Goal: Task Accomplishment & Management: Manage account settings

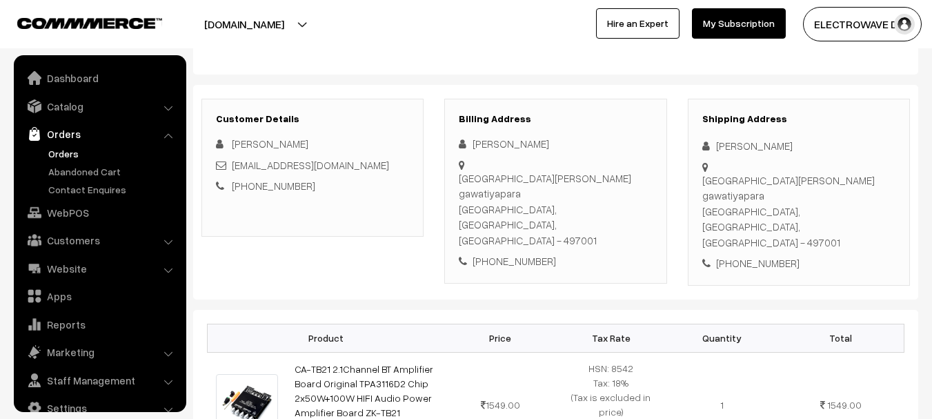
scroll to position [22, 0]
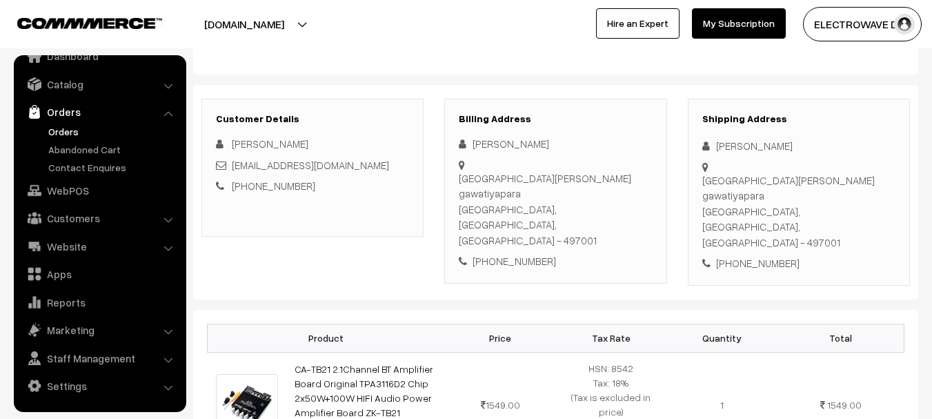
click at [71, 134] on link "Orders" at bounding box center [113, 131] width 137 height 14
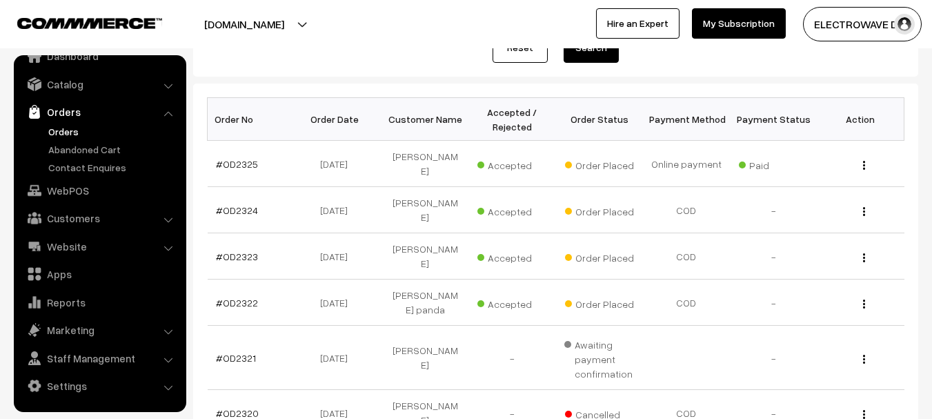
scroll to position [207, 0]
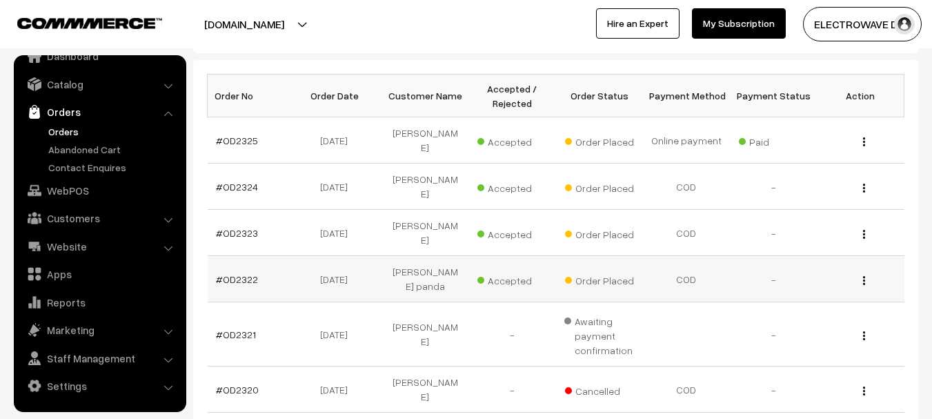
click at [257, 274] on td "#OD2322" at bounding box center [251, 279] width 87 height 46
click at [252, 273] on link "#OD2322" at bounding box center [237, 279] width 42 height 12
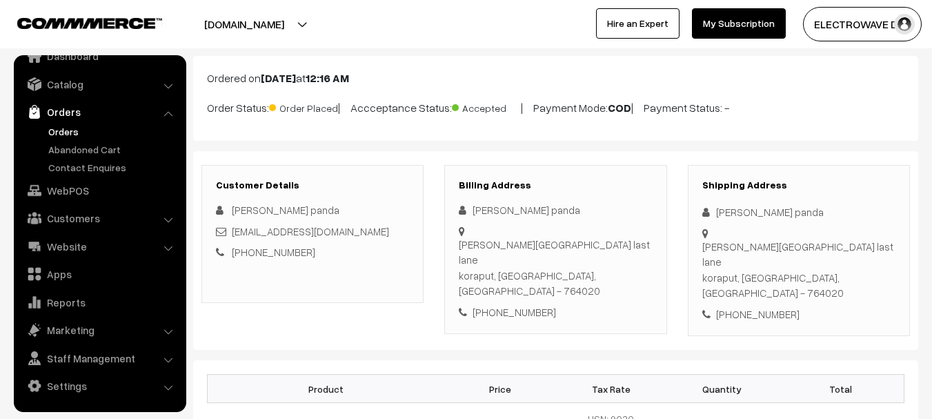
scroll to position [138, 0]
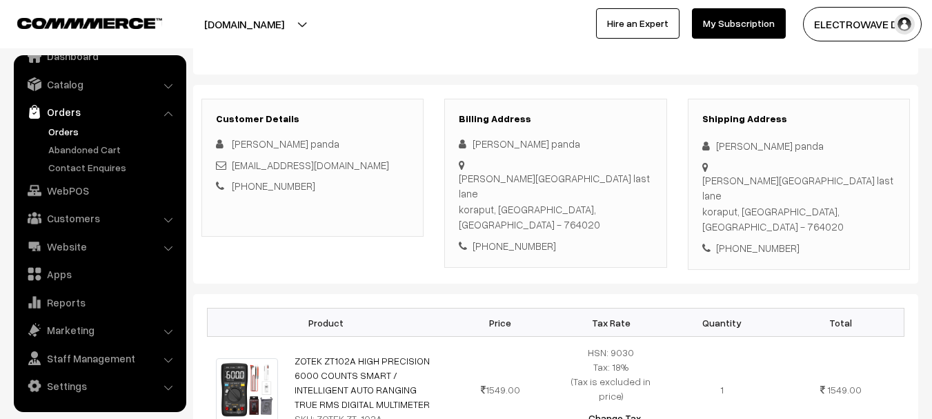
click at [752, 240] on div "+91 7978720079" at bounding box center [798, 248] width 193 height 16
copy div "+91 7978720079"
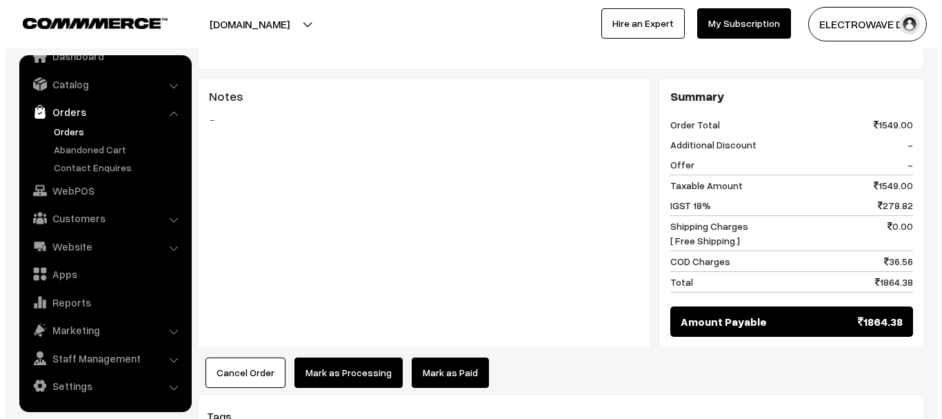
scroll to position [621, 0]
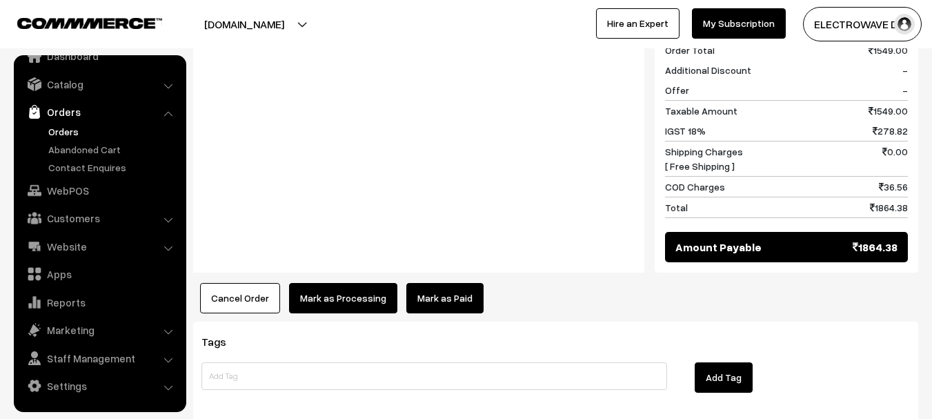
click at [346, 283] on button "Mark as Processing" at bounding box center [343, 298] width 108 height 30
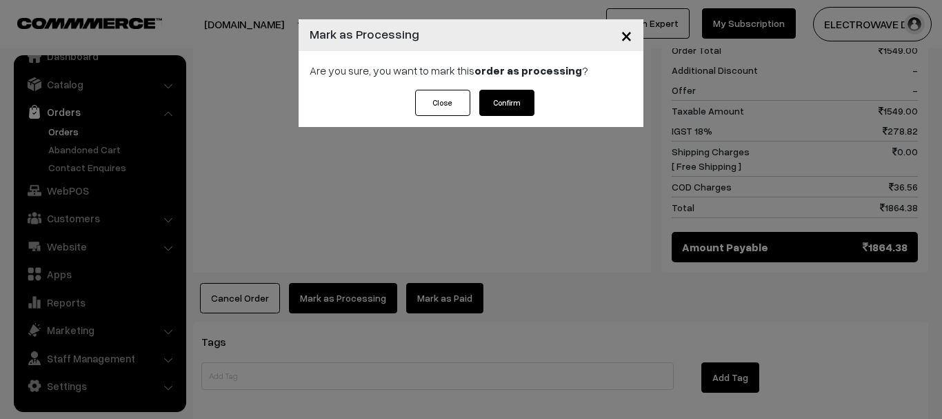
click at [501, 102] on button "Confirm" at bounding box center [506, 103] width 55 height 26
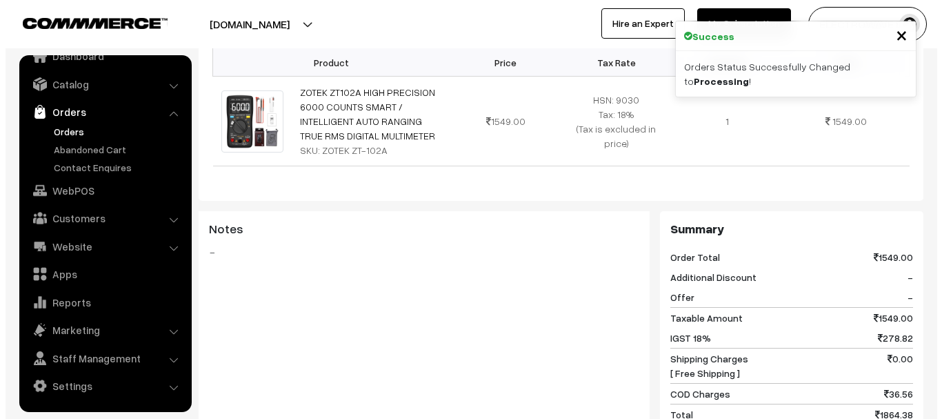
scroll to position [621, 0]
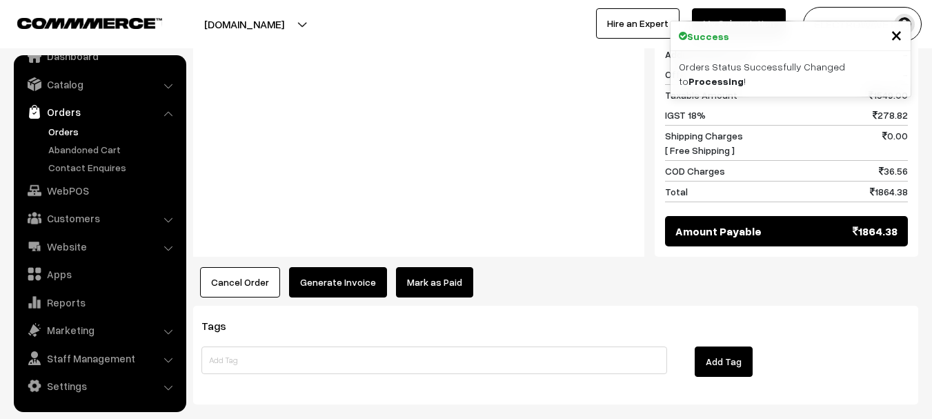
click at [342, 267] on button "Generate Invoice" at bounding box center [338, 282] width 98 height 30
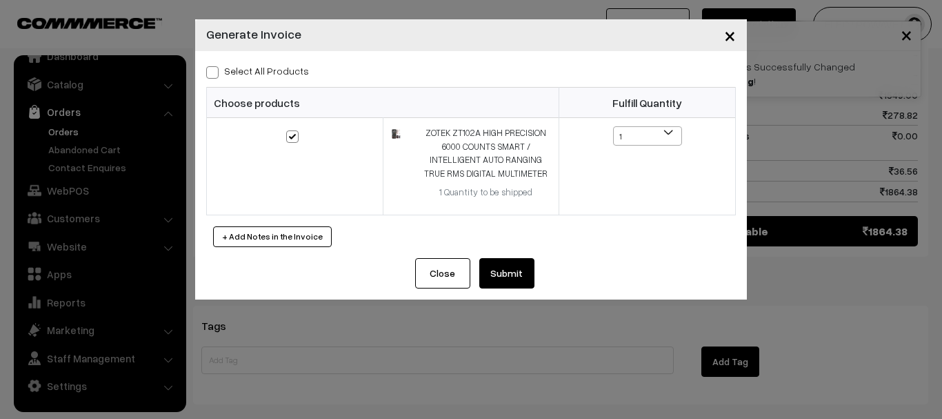
click at [507, 272] on button "Submit" at bounding box center [506, 273] width 55 height 30
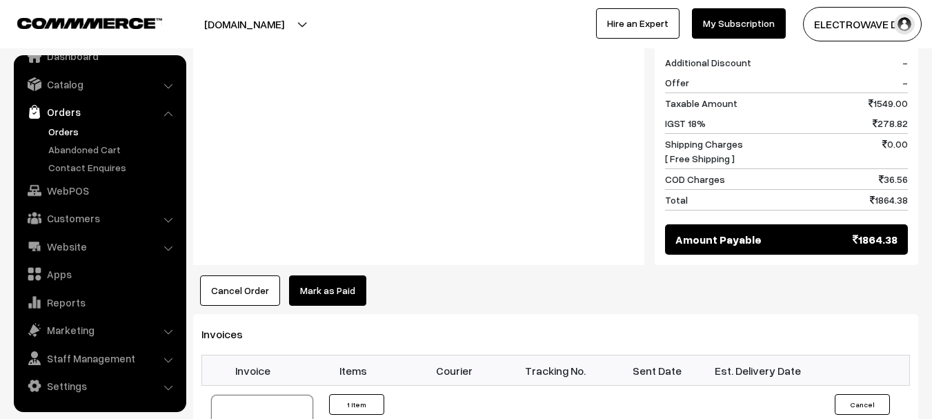
scroll to position [621, 0]
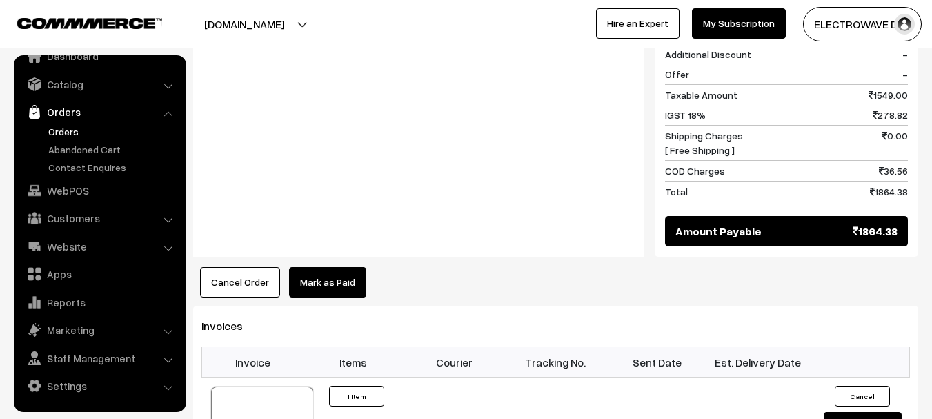
click at [801, 161] on div "COD Charges 36.56" at bounding box center [786, 171] width 243 height 21
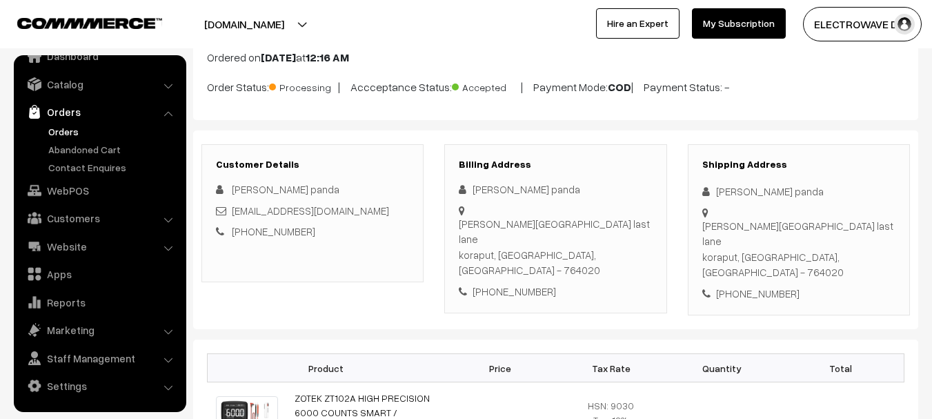
scroll to position [0, 0]
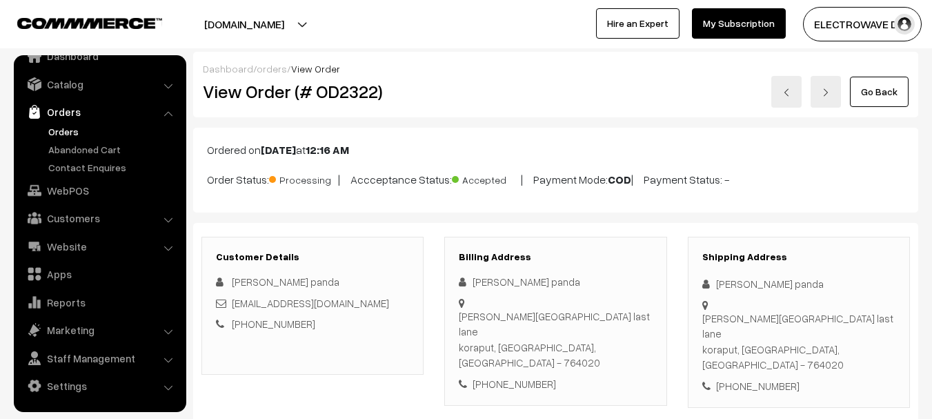
click at [784, 88] on img at bounding box center [786, 92] width 8 height 8
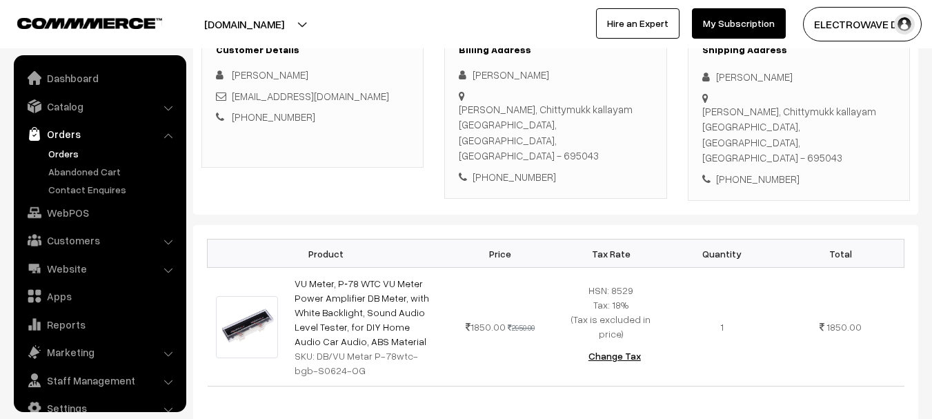
scroll to position [22, 0]
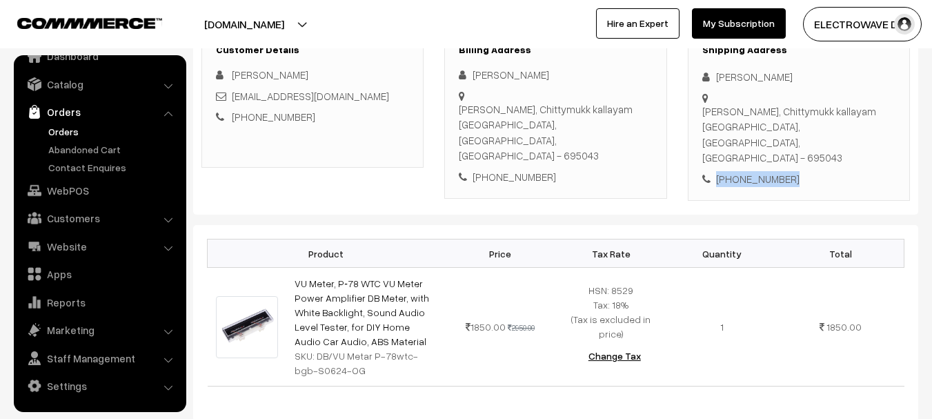
drag, startPoint x: 761, startPoint y: 150, endPoint x: 690, endPoint y: 170, distance: 73.8
click at [716, 171] on div "+91 9745418070" at bounding box center [798, 179] width 193 height 16
click at [733, 81] on div "Jeferson Sebastian" at bounding box center [798, 77] width 193 height 16
copy div "Jeferson"
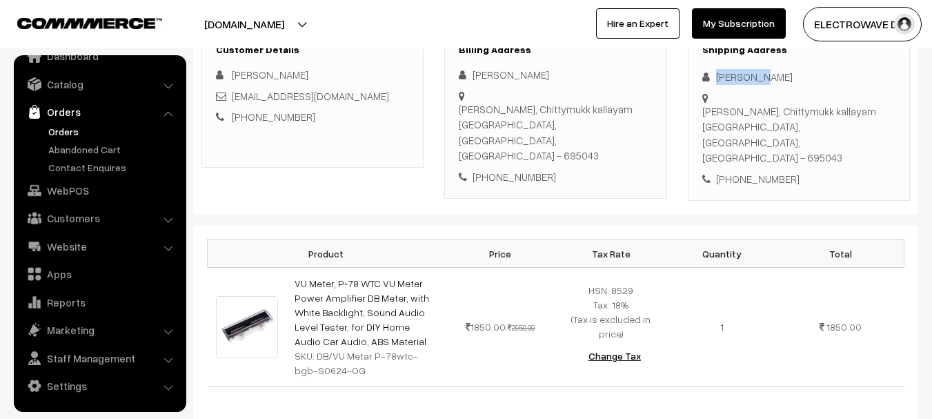
copy div "Jeferson"
click at [787, 77] on div "Jeferson Sebastian" at bounding box center [798, 77] width 193 height 16
copy div "Sebastian"
copy div "jefersontvm@gmail.com"
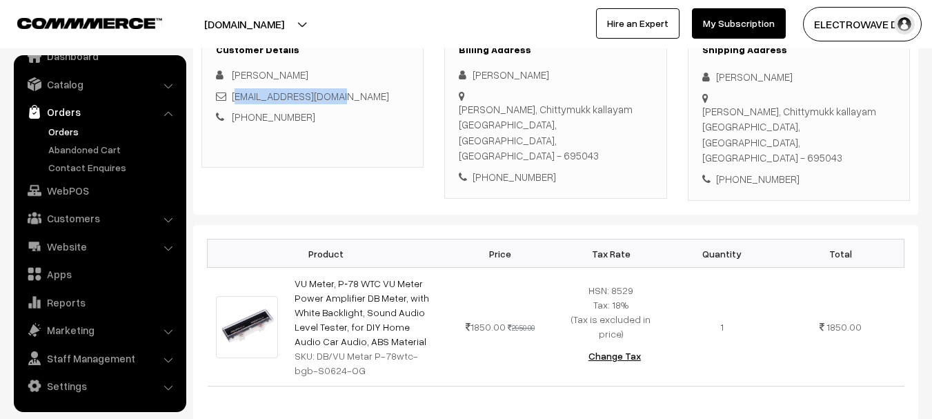
copy link "efersontvm@gmail.com"
copy div "jefersontvm@gmail.com"
copy link "jefersontvm@gmail.com"
drag, startPoint x: 310, startPoint y: 95, endPoint x: 232, endPoint y: 101, distance: 77.5
click at [232, 101] on div "jefersontvm@gmail.com" at bounding box center [312, 96] width 193 height 16
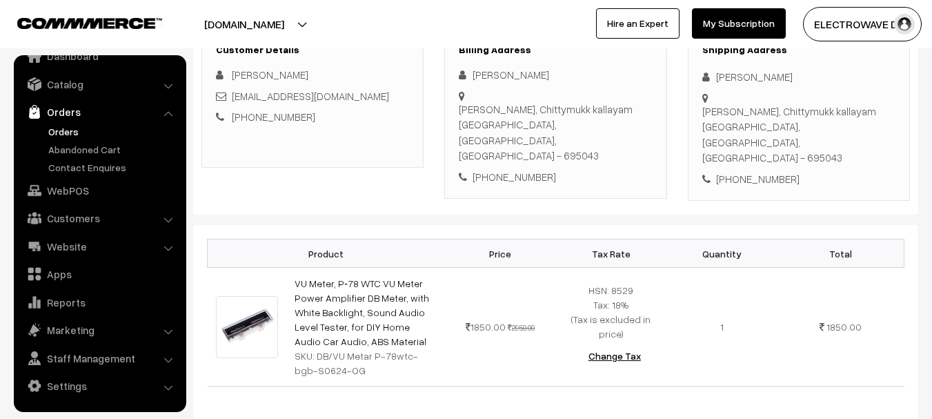
click at [753, 171] on div "+91 9745418070" at bounding box center [798, 179] width 193 height 16
copy div "9745418070"
copy div "Jeferson Sebastian Diya bhavan, Chittymukk kallayam"
drag, startPoint x: 716, startPoint y: 69, endPoint x: 855, endPoint y: 108, distance: 143.9
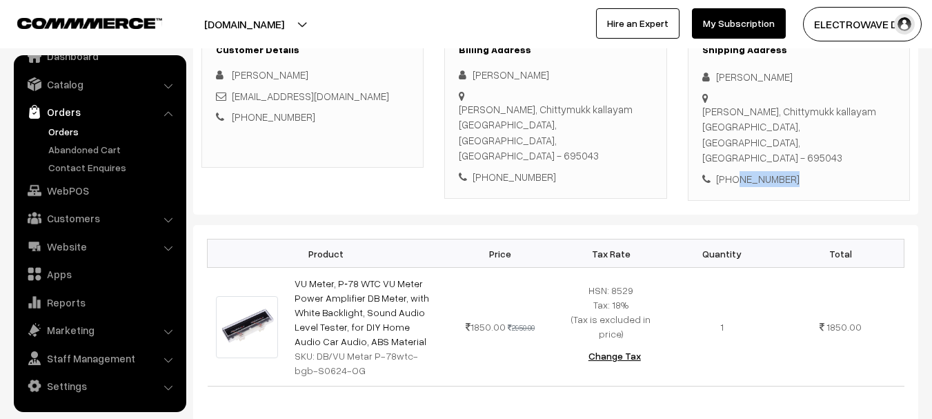
click at [855, 108] on div "Shipping Address Jeferson Sebastian Diya bhavan, Chittymukk kallayam Thiruvanan…" at bounding box center [799, 116] width 222 height 172
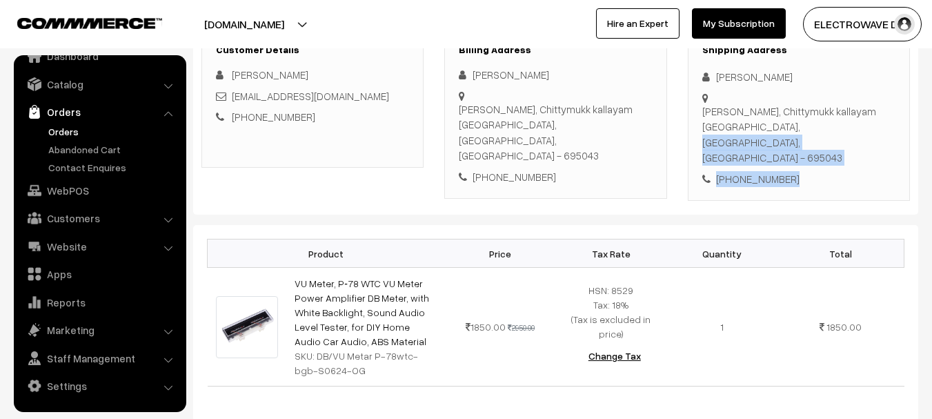
copy div "Thiruvananthapuram, Kerala, India - 695043 +91 9745418070"
drag, startPoint x: 703, startPoint y: 126, endPoint x: 808, endPoint y: 148, distance: 107.0
click at [808, 148] on div "Shipping Address Jeferson Sebastian Diya bhavan, Chittymukk kallayam Thiruvanan…" at bounding box center [799, 116] width 222 height 172
click at [869, 126] on div "Diya bhavan, Chittymukk kallayam Thiruvananthapuram, Kerala, India - 695043" at bounding box center [798, 134] width 193 height 62
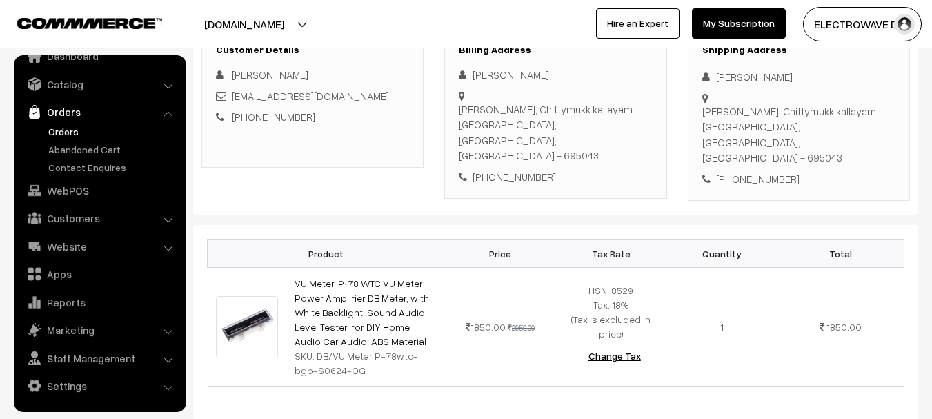
click at [869, 126] on div "Diya bhavan, Chittymukk kallayam Thiruvananthapuram, Kerala, India - 695043" at bounding box center [798, 134] width 193 height 62
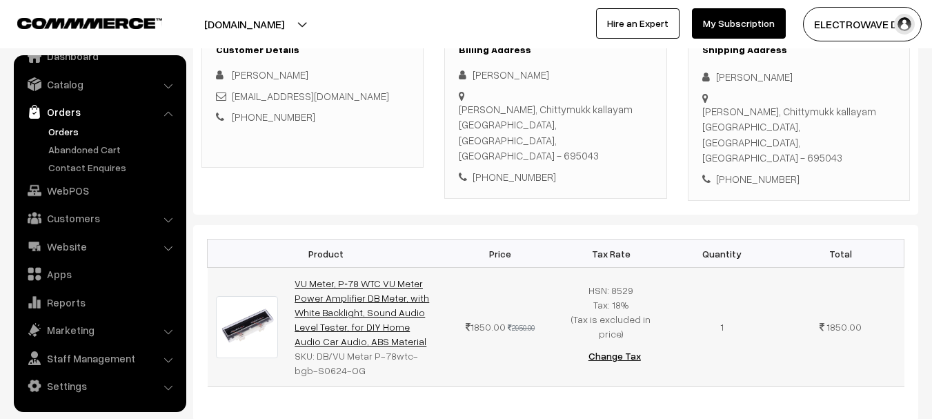
drag, startPoint x: 377, startPoint y: 314, endPoint x: 295, endPoint y: 249, distance: 105.2
click at [295, 268] on td "VU Meter, P‑78 WTC VU Meter Power Amplifier DB Meter, with White Backlight, Sou…" at bounding box center [365, 327] width 159 height 119
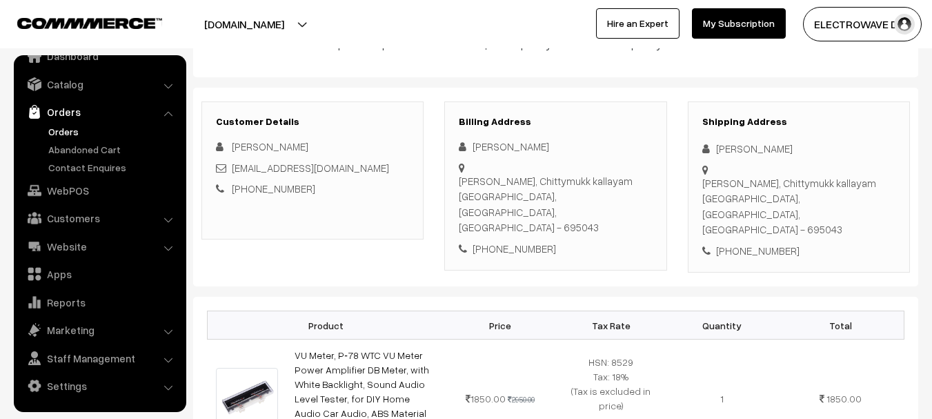
scroll to position [0, 0]
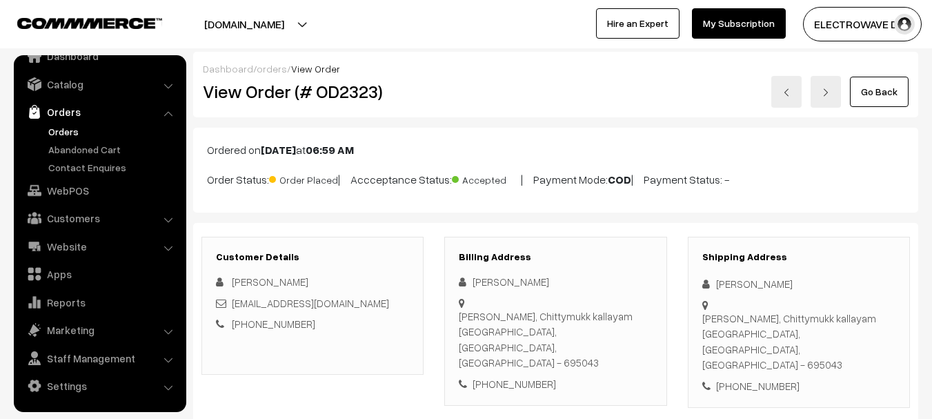
click at [367, 92] on h2 "View Order (# OD2323)" at bounding box center [313, 91] width 221 height 21
click at [774, 87] on link at bounding box center [786, 92] width 30 height 32
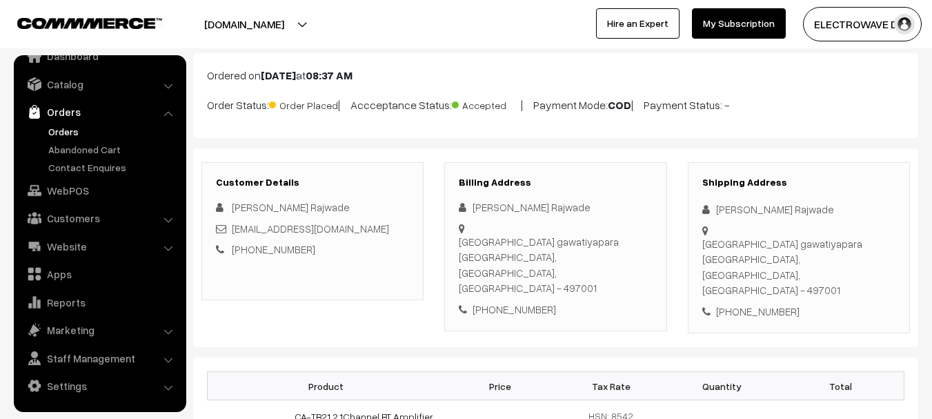
scroll to position [69, 0]
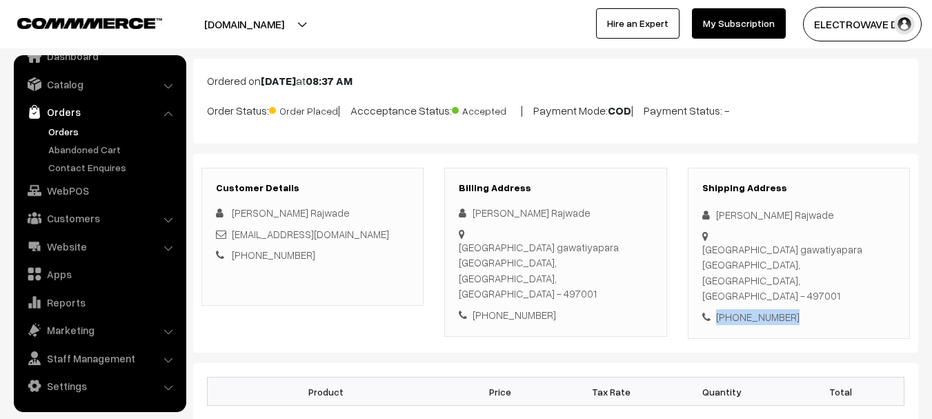
drag, startPoint x: 726, startPoint y: 302, endPoint x: 700, endPoint y: 308, distance: 26.8
click at [700, 308] on div "Shipping Address [PERSON_NAME] Rajwade [DEMOGRAPHIC_DATA][GEOGRAPHIC_DATA] [GEO…" at bounding box center [799, 254] width 222 height 172
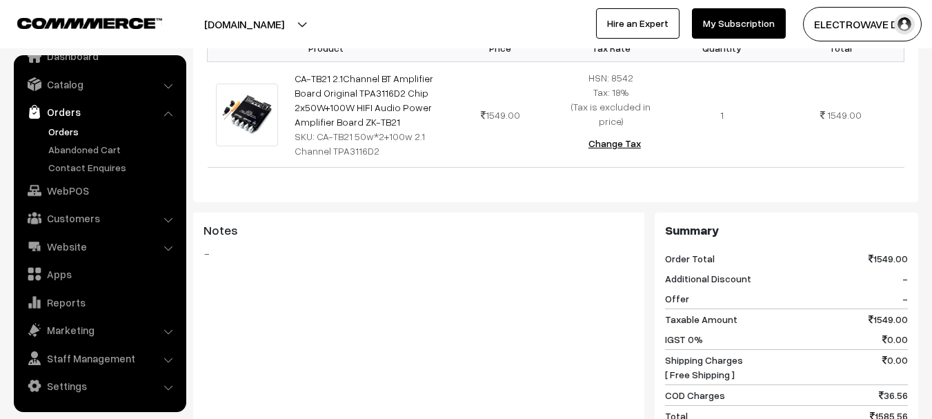
scroll to position [414, 0]
click at [848, 185] on div "Product Price Tax Rate Quantity Total CA-TB21 2.1Channel BT Amplifier Board Ori…" at bounding box center [555, 109] width 725 height 183
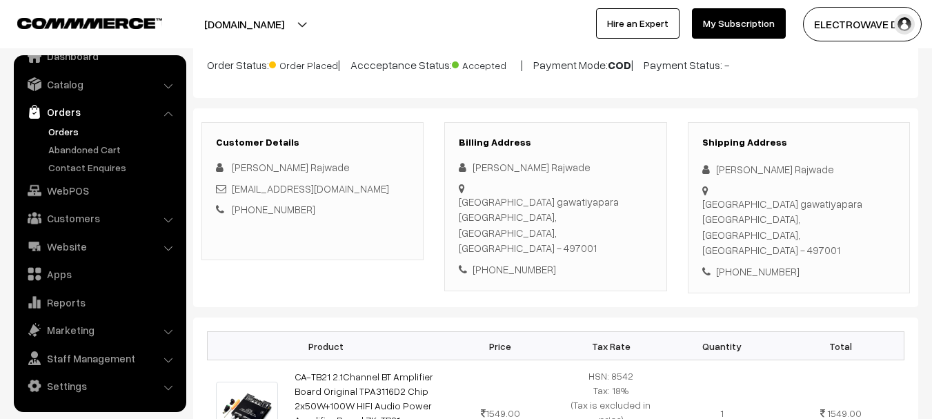
scroll to position [138, 0]
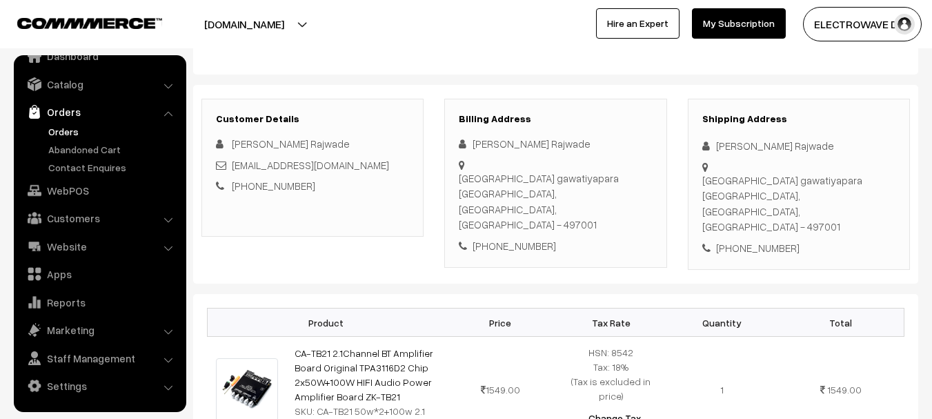
click at [484, 142] on div "[PERSON_NAME] Rajwade" at bounding box center [555, 144] width 193 height 16
copy div "[PERSON_NAME]"
click at [530, 148] on div "[PERSON_NAME] Rajwade" at bounding box center [555, 144] width 193 height 16
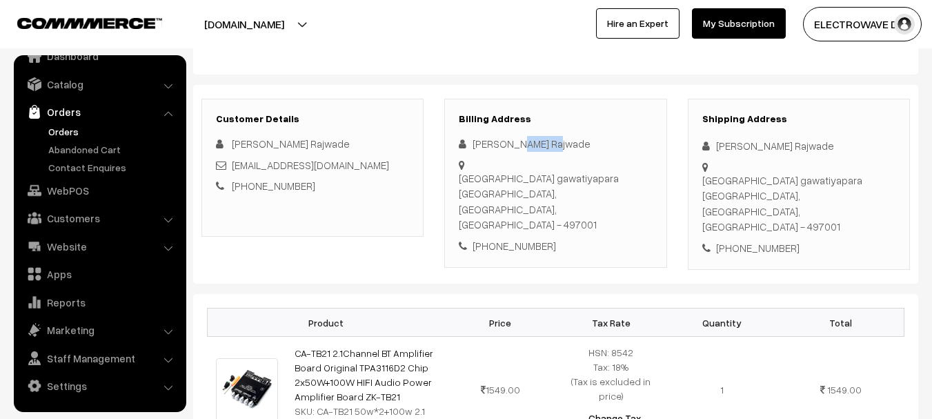
copy div "Rajwade"
copy link "[EMAIL_ADDRESS][DOMAIN_NAME]"
drag, startPoint x: 349, startPoint y: 170, endPoint x: 232, endPoint y: 166, distance: 116.7
click at [232, 166] on div "[EMAIL_ADDRESS][DOMAIN_NAME]" at bounding box center [312, 165] width 193 height 16
click at [752, 240] on div "[PHONE_NUMBER]" at bounding box center [798, 248] width 193 height 16
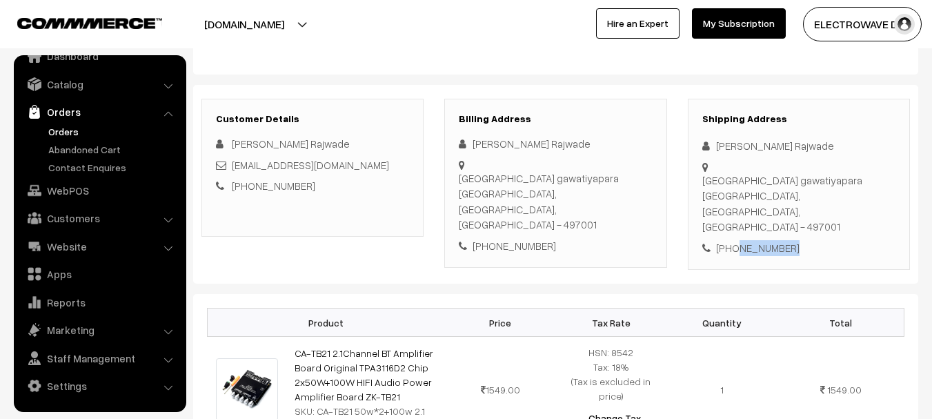
click at [752, 240] on div "[PHONE_NUMBER]" at bounding box center [798, 248] width 193 height 16
copy div "6267079144"
copy div "Dipanshu Rajwade Ambikapur mahamaya temple road Shrigarh gawatiyapara"
drag, startPoint x: 711, startPoint y: 143, endPoint x: 764, endPoint y: 191, distance: 71.3
click at [764, 191] on div "Shipping Address Dipanshu Rajwade Ambikapur mahamaya temple road Shrigarh gawat…" at bounding box center [799, 185] width 222 height 172
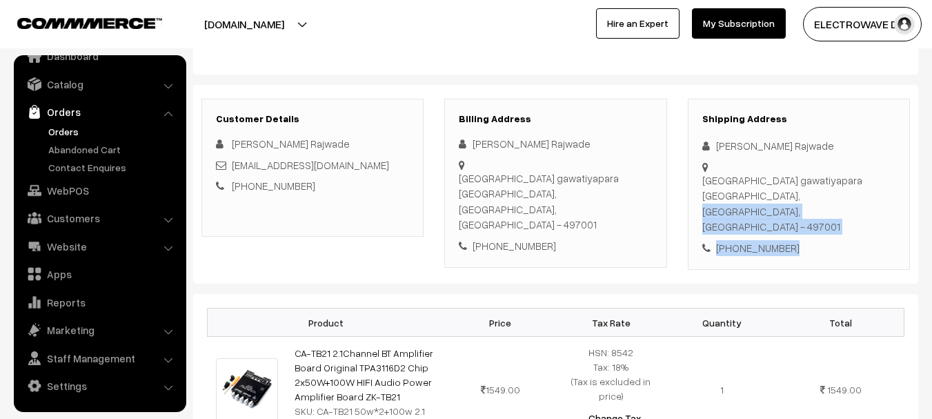
copy div "Ambikapur, Chattisgarh, India - 497001 +91 6267079144"
drag, startPoint x: 703, startPoint y: 210, endPoint x: 788, endPoint y: 235, distance: 88.2
click at [788, 235] on div "Shipping Address Dipanshu Rajwade Ambikapur mahamaya temple road Shrigarh gawat…" at bounding box center [799, 185] width 222 height 172
click at [839, 213] on div "Ambikapur mahamaya temple road Shrigarh gawatiyapara Ambikapur, Chattisgarh, In…" at bounding box center [798, 203] width 193 height 62
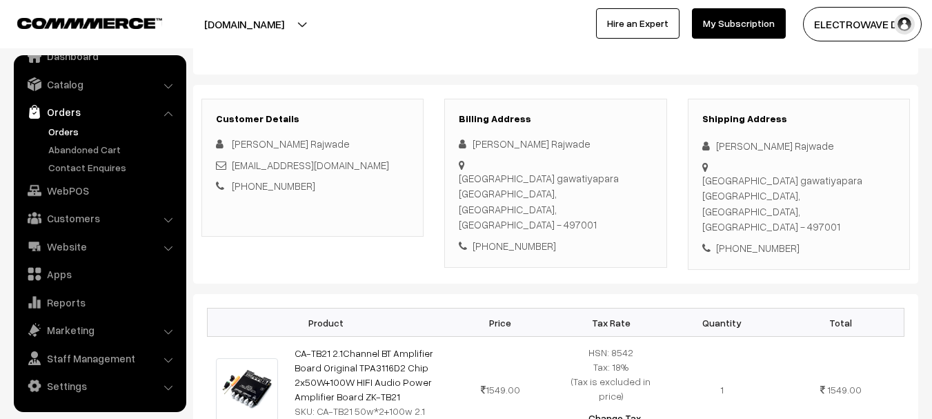
click at [839, 213] on div "Ambikapur mahamaya temple road Shrigarh gawatiyapara Ambikapur, Chattisgarh, In…" at bounding box center [798, 203] width 193 height 62
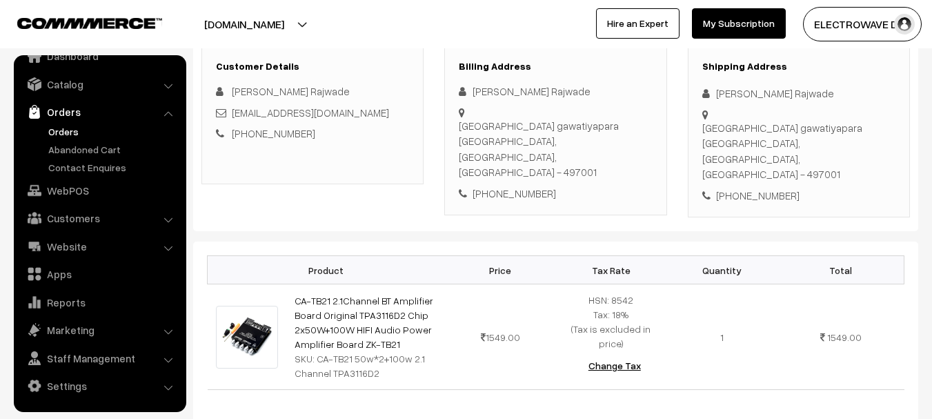
scroll to position [345, 0]
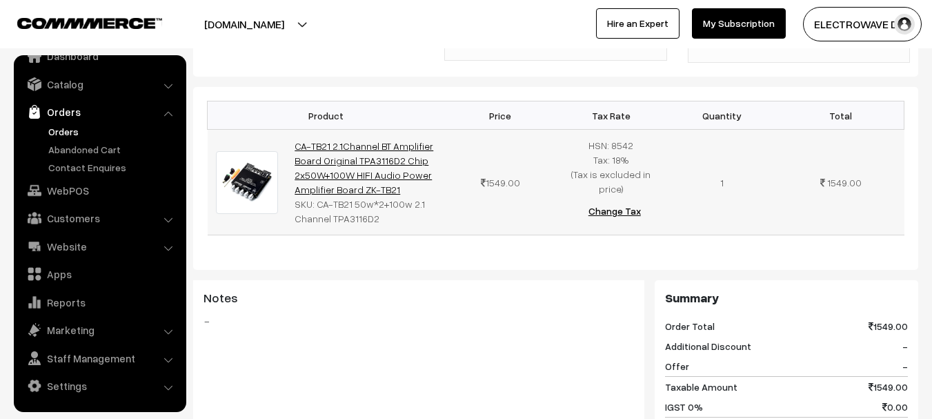
copy link "CA-TB21 2.1Channel BT Amplifier Board Original TPA3116D2 Chip 2x50W+100W HIFI A…"
drag, startPoint x: 393, startPoint y: 170, endPoint x: 295, endPoint y: 135, distance: 104.1
click at [295, 135] on td "CA-TB21 2.1Channel BT Amplifier Board Original TPA3116D2 Chip 2x50W+100W HIFI A…" at bounding box center [365, 183] width 159 height 106
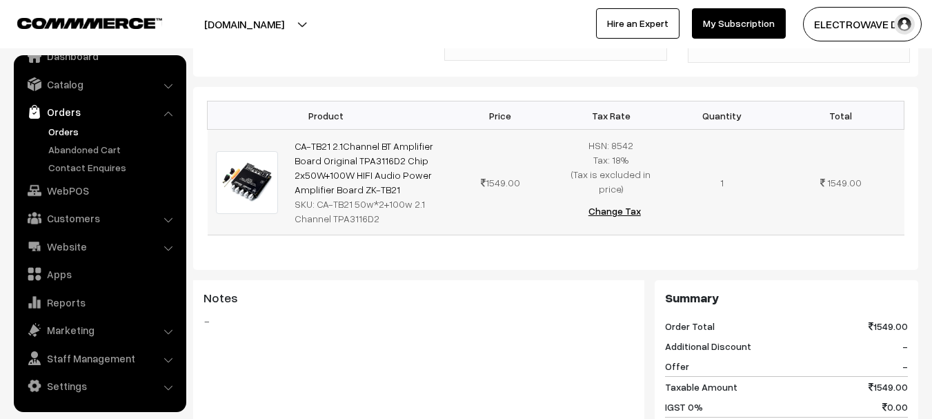
copy div "CA-TB21 50w*2+100w 2.1 Channel TPA3116D2"
drag, startPoint x: 316, startPoint y: 189, endPoint x: 377, endPoint y: 216, distance: 66.4
click at [377, 216] on td "CA-TB21 2.1Channel BT Amplifier Board Original TPA3116D2 Chip 2x50W+100W HIFI A…" at bounding box center [365, 183] width 159 height 106
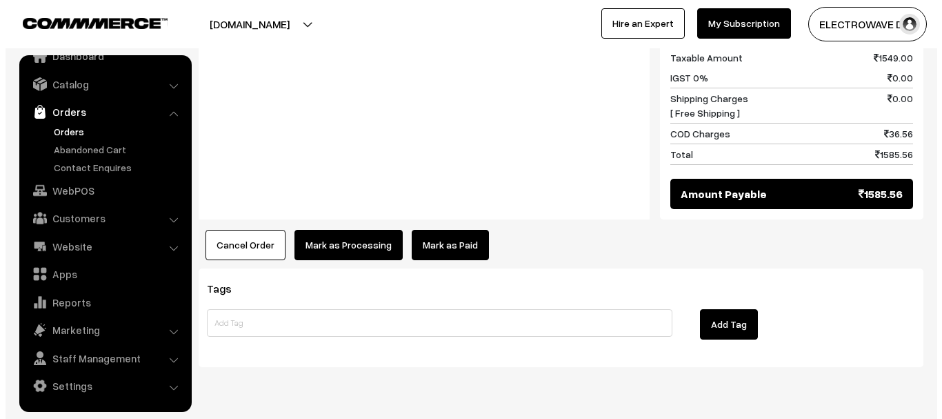
scroll to position [697, 0]
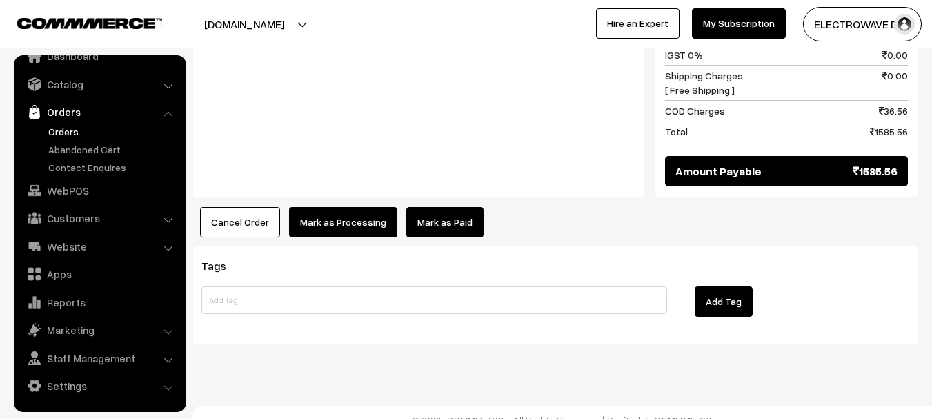
click at [335, 207] on button "Mark as Processing" at bounding box center [343, 222] width 108 height 30
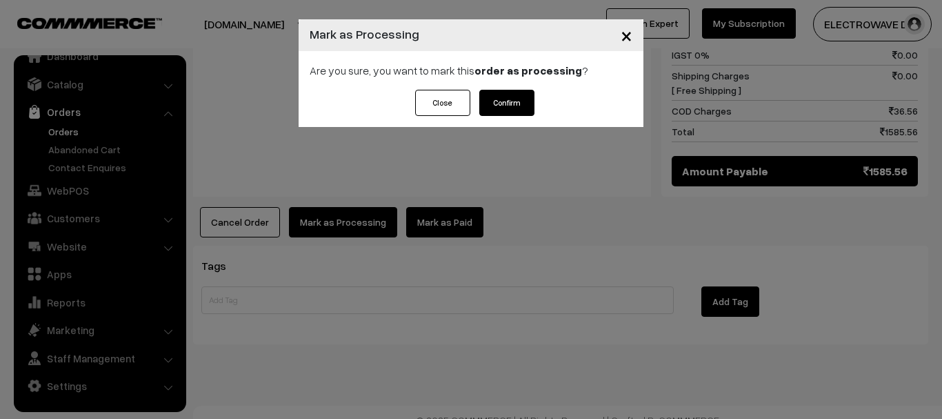
click at [493, 112] on button "Confirm" at bounding box center [506, 103] width 55 height 26
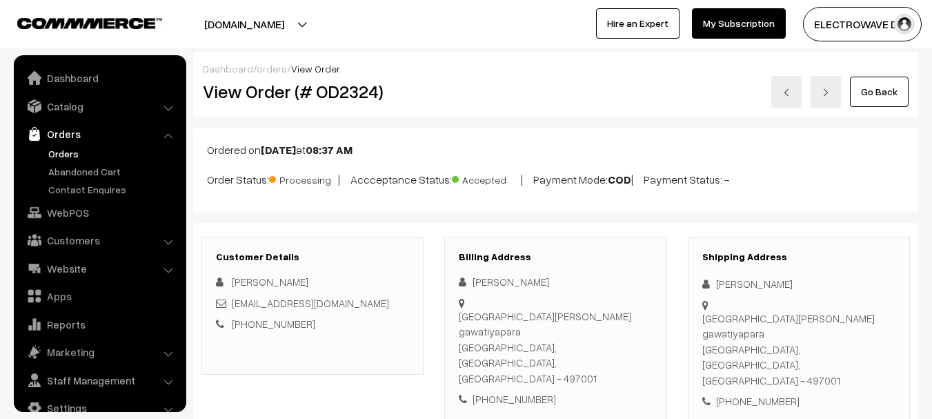
scroll to position [22, 0]
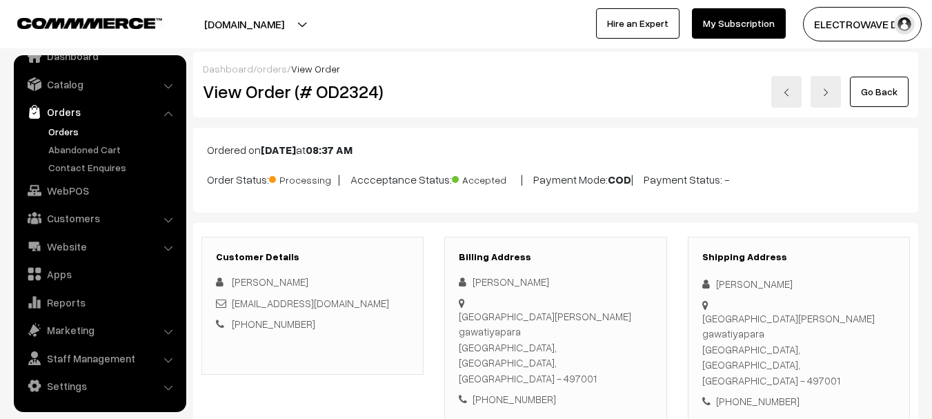
click at [356, 87] on h2 "View Order (# OD2324)" at bounding box center [313, 91] width 221 height 21
copy h2 "OD2324"
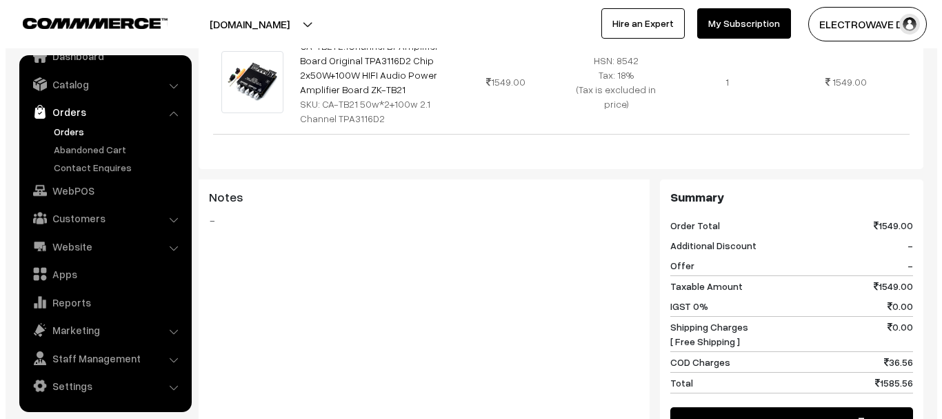
scroll to position [552, 0]
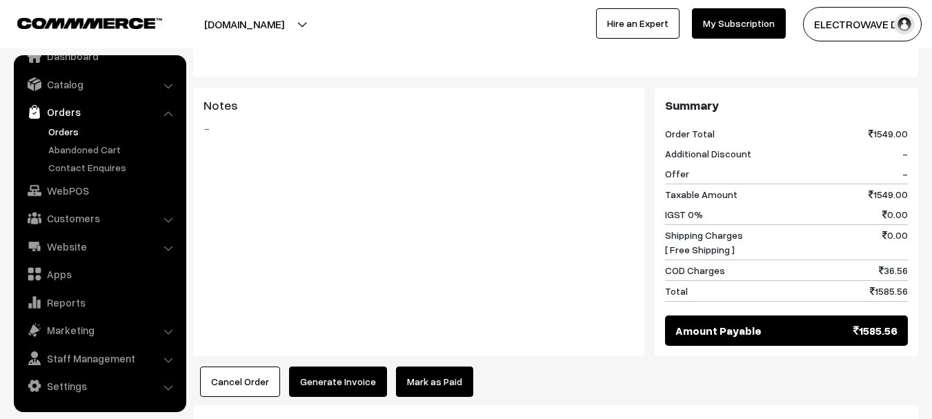
click at [328, 366] on div "Dashboard / orders / View Order View Order (# OD2324) Go Back Ordered on [DATE]…" at bounding box center [555, 2] width 725 height 1004
click at [333, 366] on button "Generate Invoice" at bounding box center [338, 381] width 98 height 30
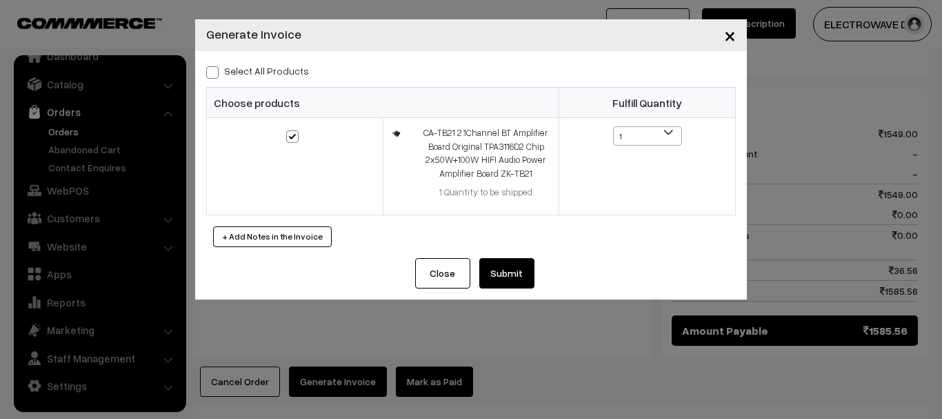
click at [500, 277] on button "Submit" at bounding box center [506, 273] width 55 height 30
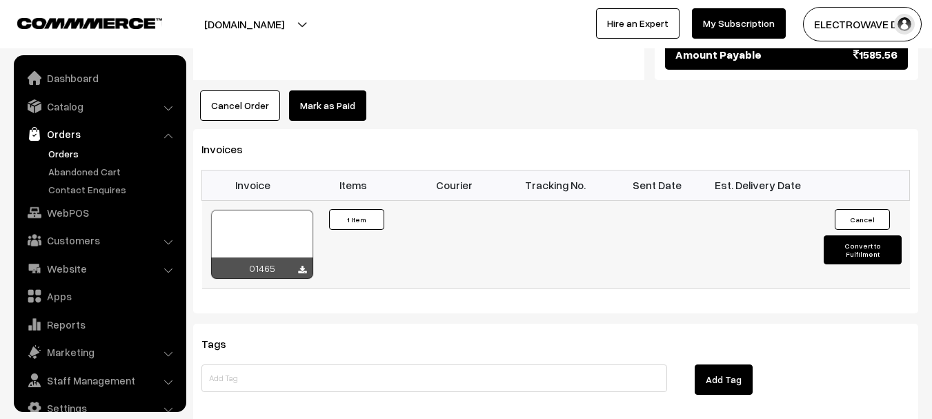
scroll to position [22, 0]
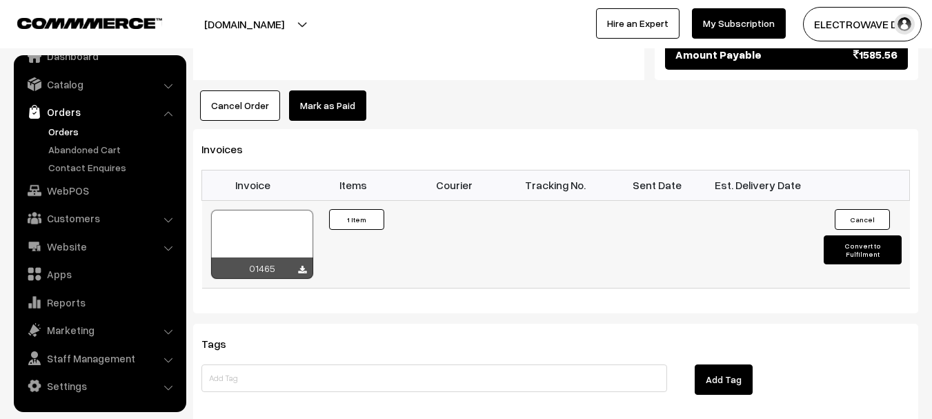
click at [290, 215] on div at bounding box center [262, 244] width 102 height 69
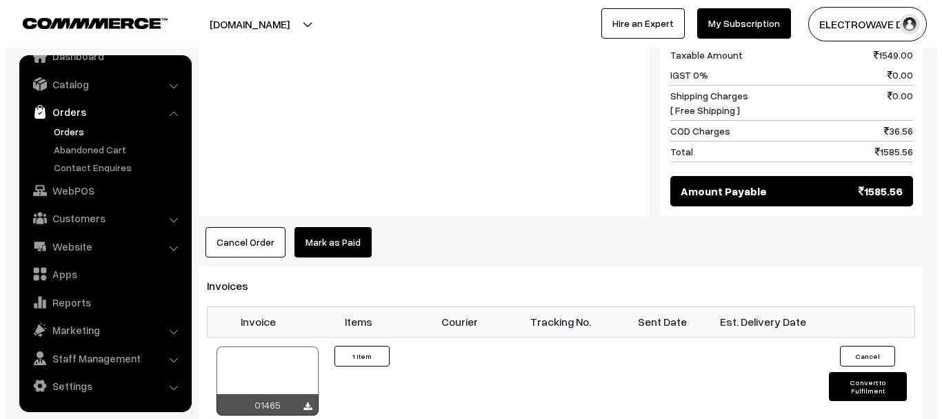
scroll to position [897, 0]
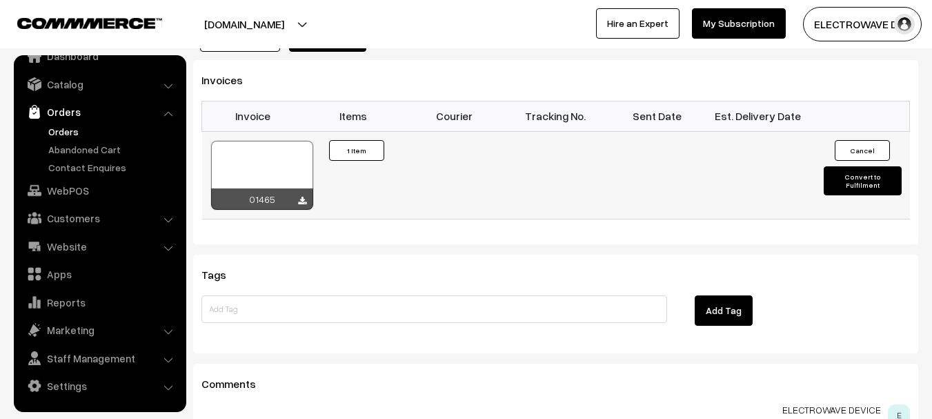
click at [828, 166] on button "Convert to Fulfilment" at bounding box center [863, 180] width 78 height 29
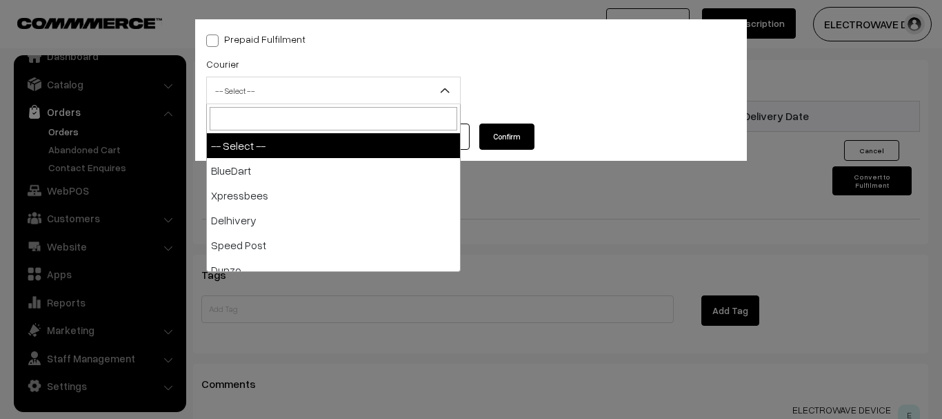
click at [335, 91] on span "-- Select --" at bounding box center [333, 91] width 253 height 24
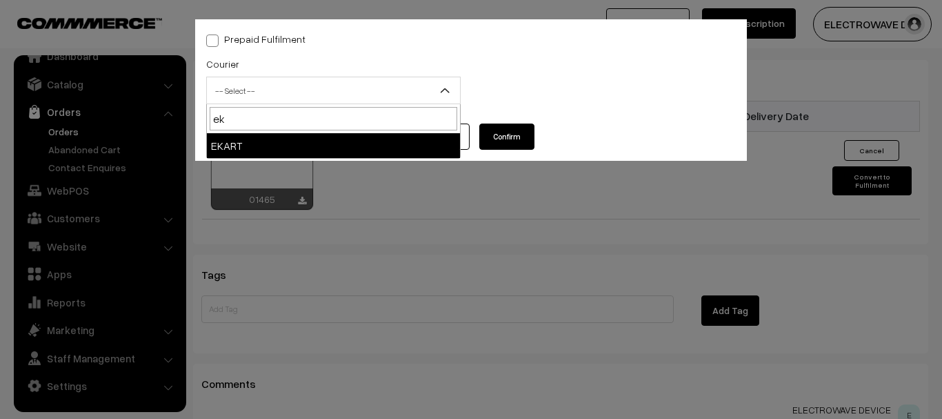
type input "ek"
select select "9"
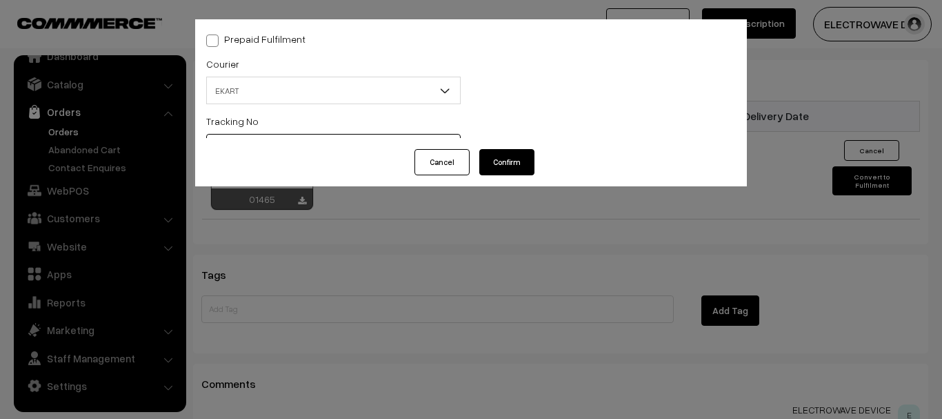
click at [315, 142] on input "text" at bounding box center [333, 148] width 255 height 28
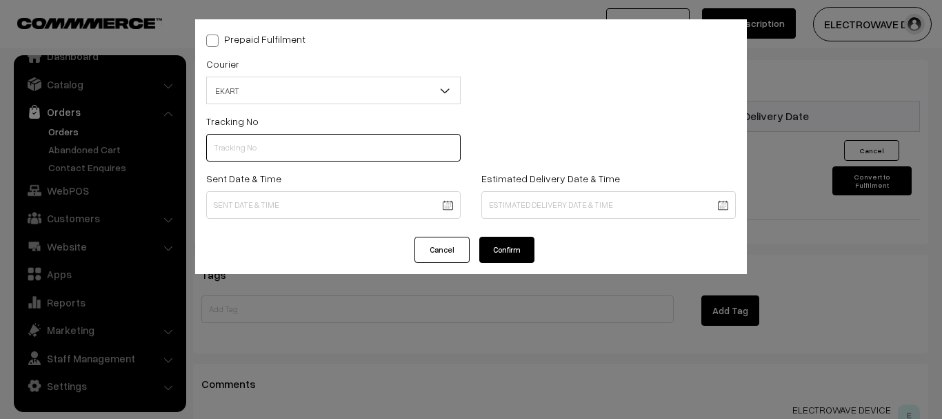
paste input "SPYC1002141514"
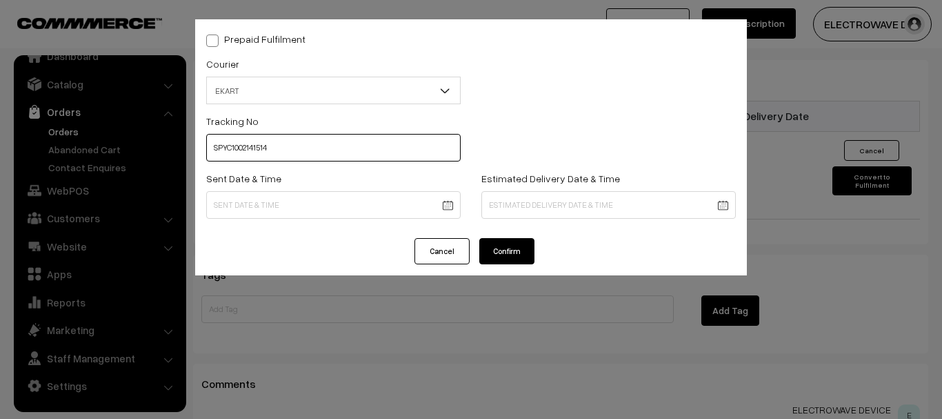
type input "SPYC1002141514"
drag, startPoint x: 407, startPoint y: 192, endPoint x: 406, endPoint y: 203, distance: 11.1
click at [407, 195] on div "Sent Date & Time" at bounding box center [333, 194] width 255 height 49
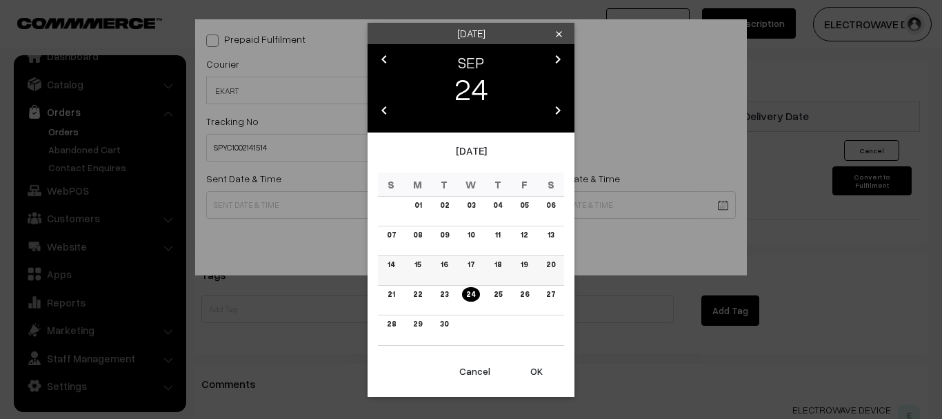
drag, startPoint x: 406, startPoint y: 204, endPoint x: 449, endPoint y: 266, distance: 76.4
click at [531, 386] on button "OK" at bounding box center [536, 371] width 55 height 30
click at [531, 386] on div "Now Clear Cancel OK" at bounding box center [471, 376] width 207 height 41
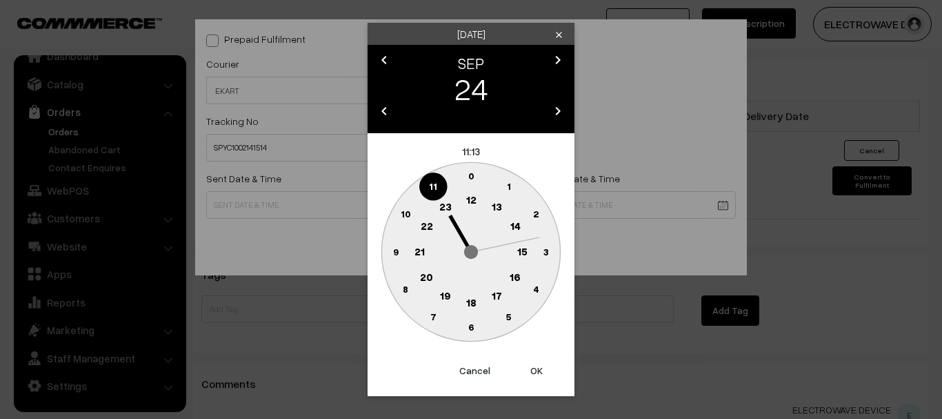
click at [531, 386] on div "Now Clear Cancel OK" at bounding box center [471, 375] width 207 height 41
click at [534, 375] on button "OK" at bounding box center [536, 370] width 55 height 30
type input "24-09-2025 11:13"
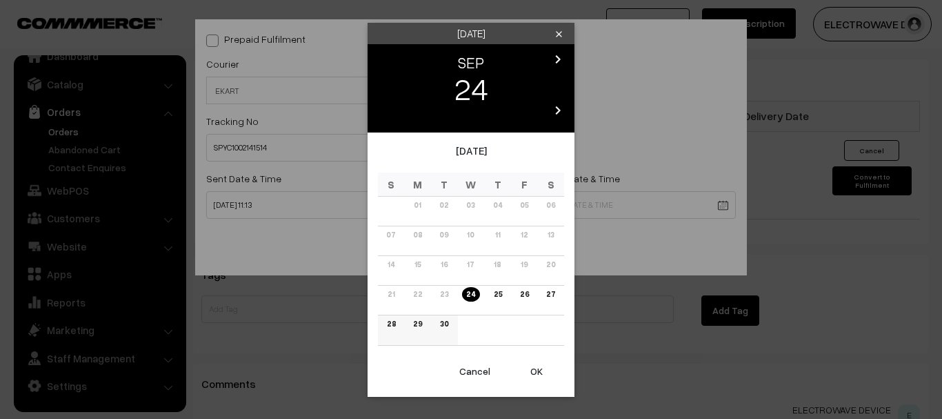
click at [440, 325] on link "30" at bounding box center [444, 324] width 17 height 14
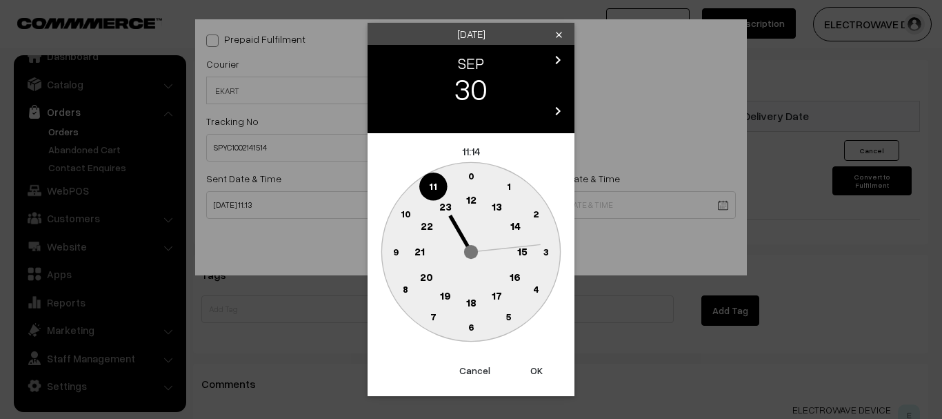
click at [527, 363] on button "OK" at bounding box center [536, 370] width 55 height 30
type input "30-09-2025 11:14"
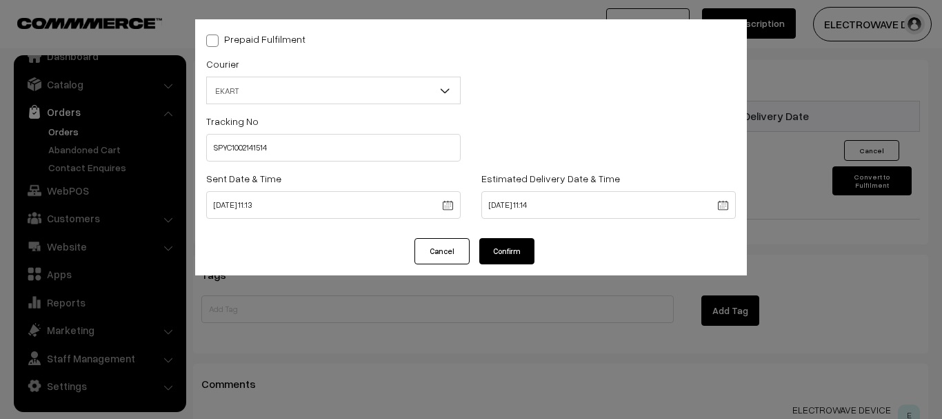
click at [526, 235] on div "Prepaid Fulfilment Courier -- Select -- BlueDart Xpressbees Delhivery Speed Pos…" at bounding box center [471, 128] width 552 height 219
click at [519, 246] on button "Confirm" at bounding box center [506, 251] width 55 height 26
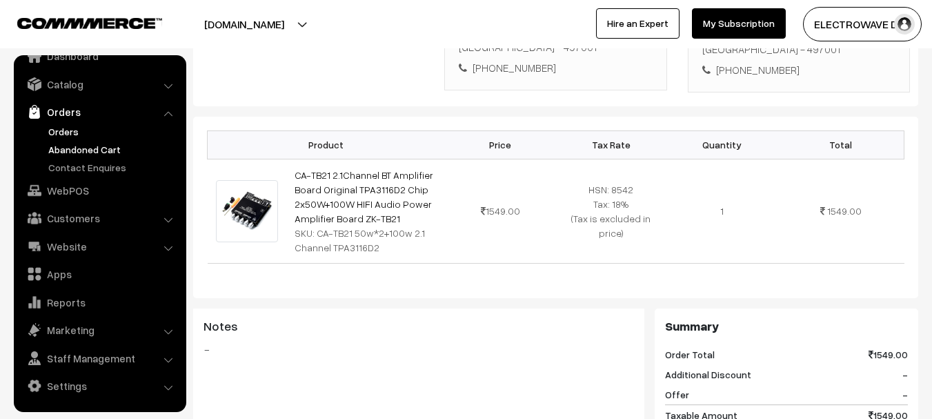
scroll to position [276, 0]
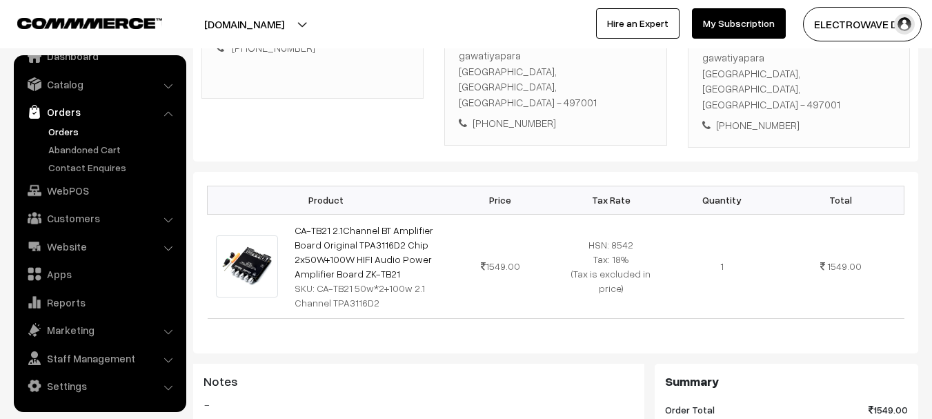
click at [63, 127] on link "Orders" at bounding box center [113, 131] width 137 height 14
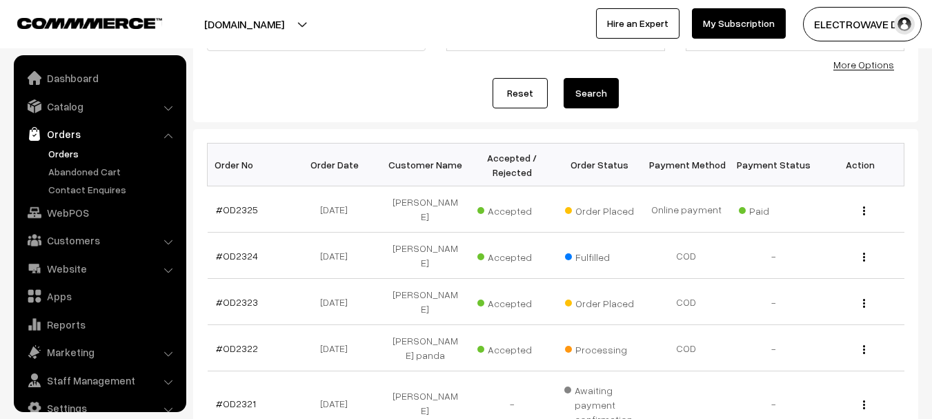
scroll to position [22, 0]
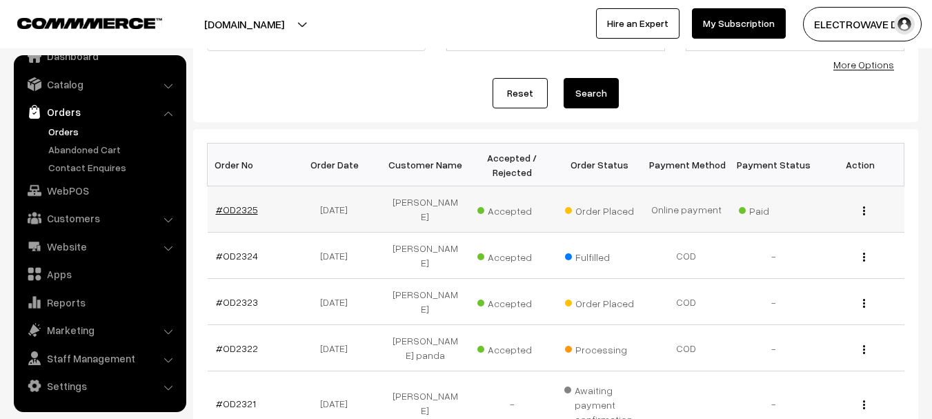
click at [234, 204] on link "#OD2325" at bounding box center [237, 210] width 42 height 12
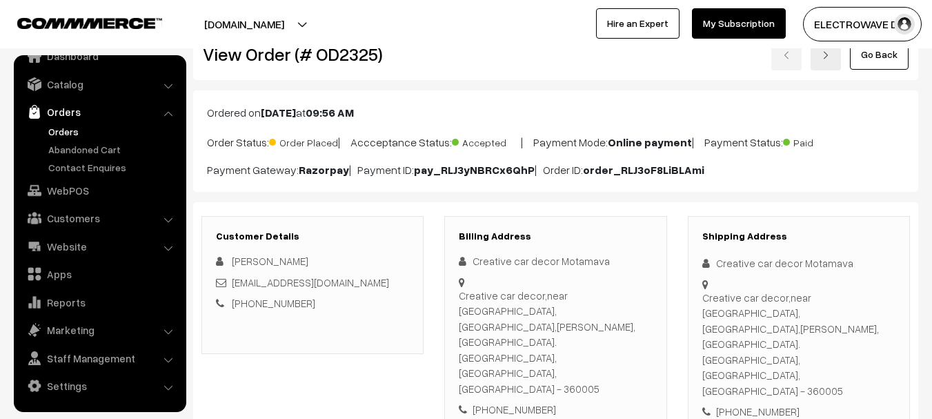
scroll to position [138, 0]
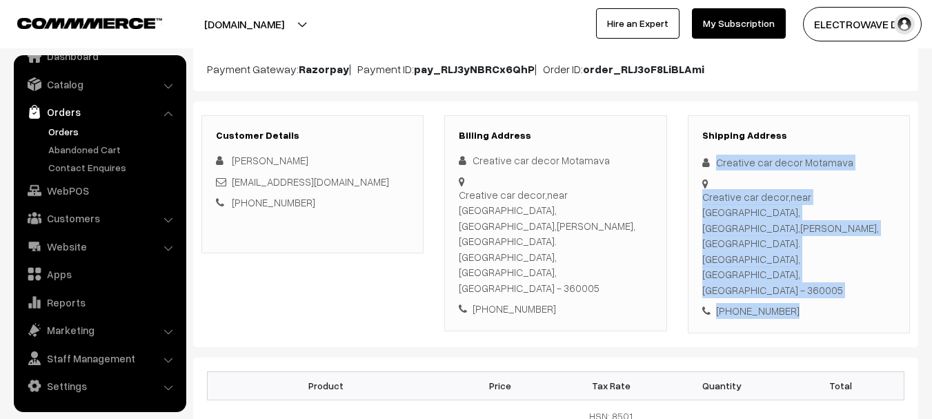
drag, startPoint x: 714, startPoint y: 161, endPoint x: 820, endPoint y: 243, distance: 133.8
click at [820, 243] on div "Shipping Address Creative car decor Motamava Creative car decor,near matuki res…" at bounding box center [799, 224] width 222 height 218
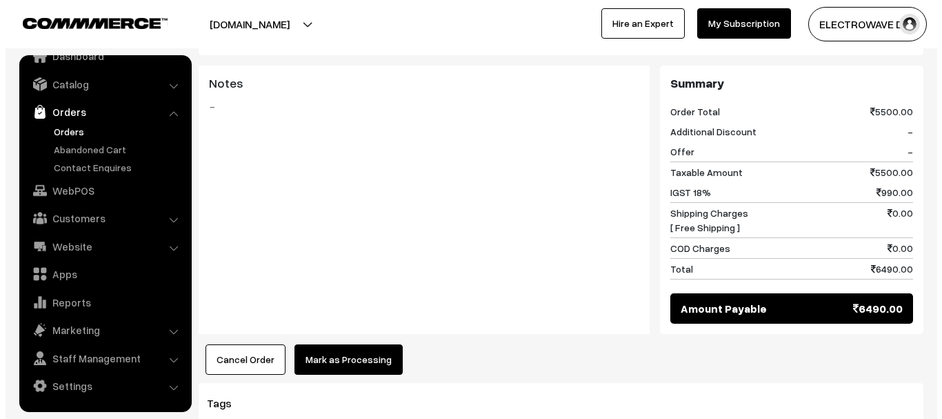
scroll to position [690, 0]
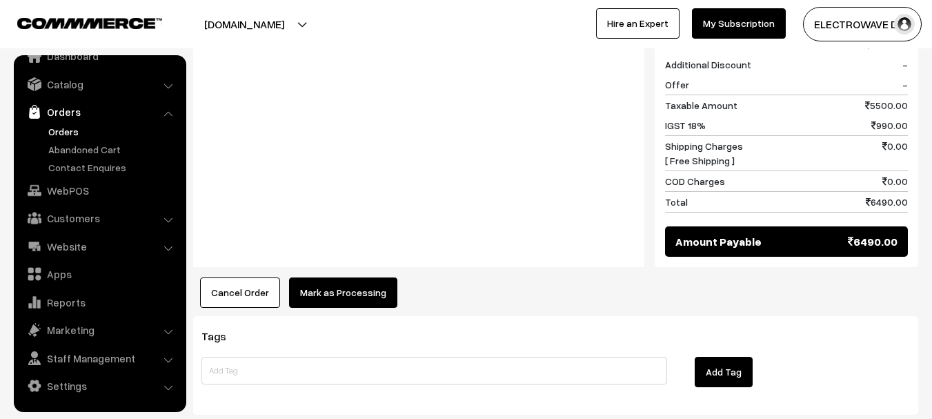
click at [361, 277] on button "Mark as Processing" at bounding box center [343, 292] width 108 height 30
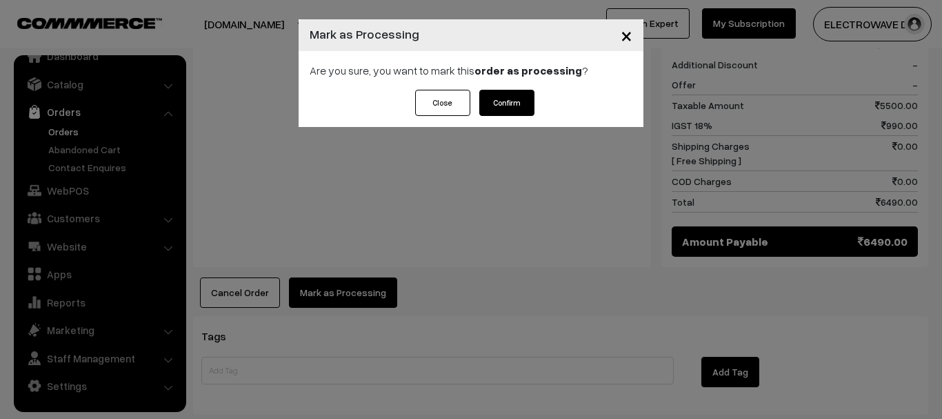
click at [497, 109] on button "Confirm" at bounding box center [506, 103] width 55 height 26
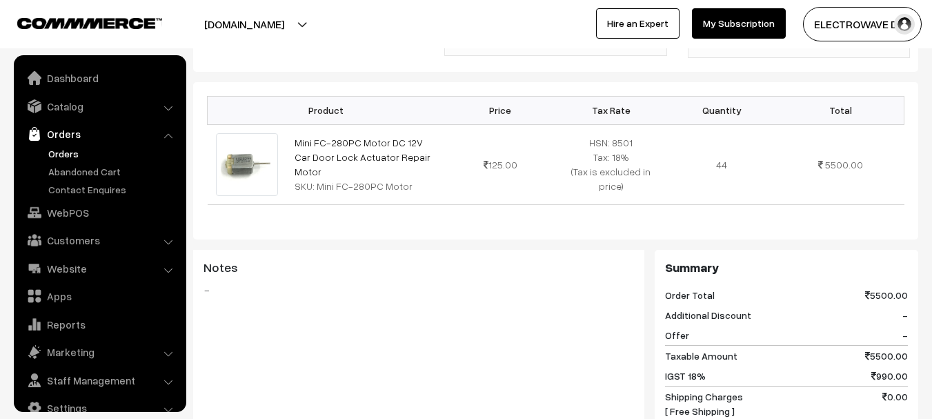
scroll to position [22, 0]
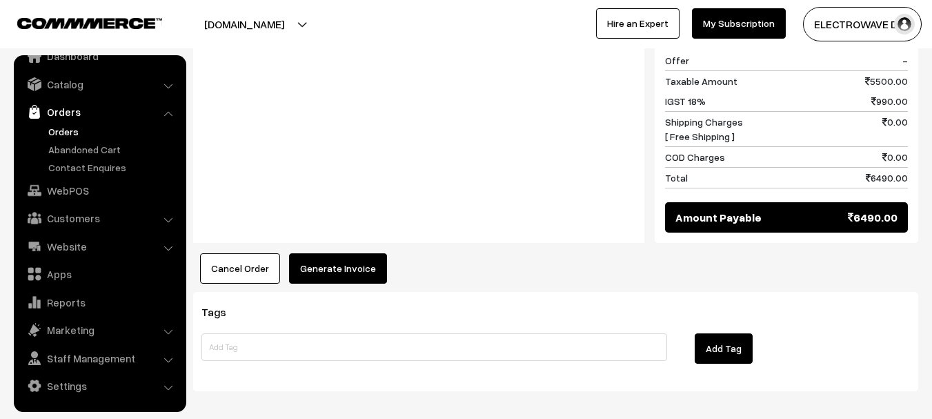
click at [349, 253] on button "Generate Invoice" at bounding box center [338, 268] width 98 height 30
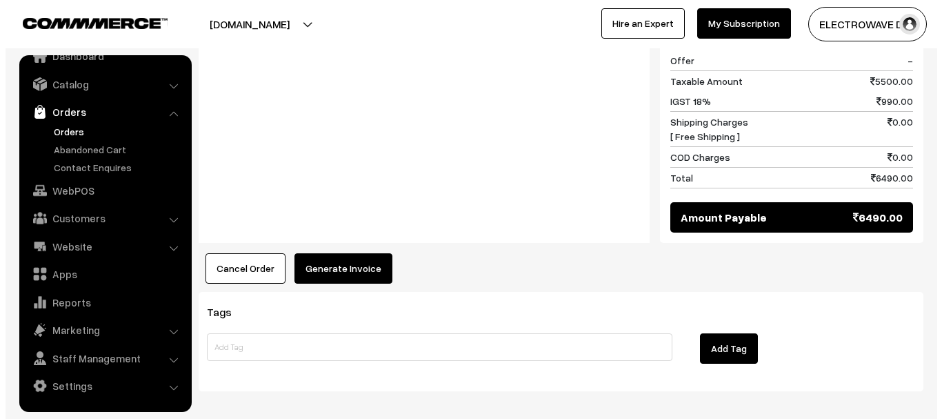
scroll to position [688, 0]
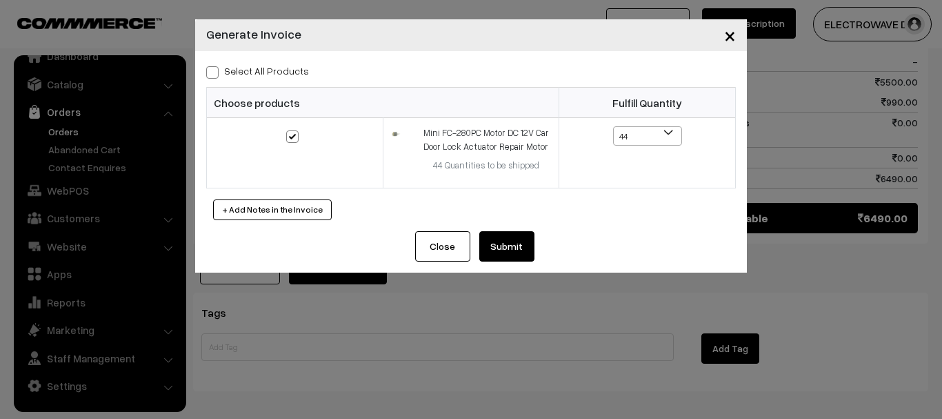
click at [514, 238] on button "Submit" at bounding box center [506, 246] width 55 height 30
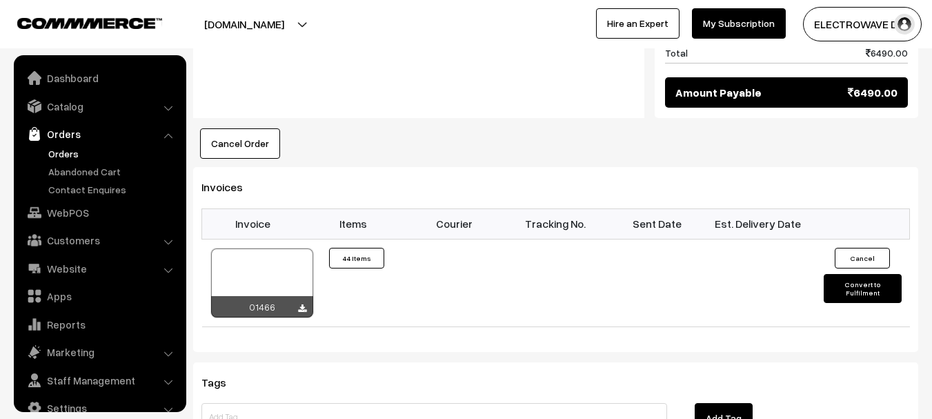
scroll to position [22, 0]
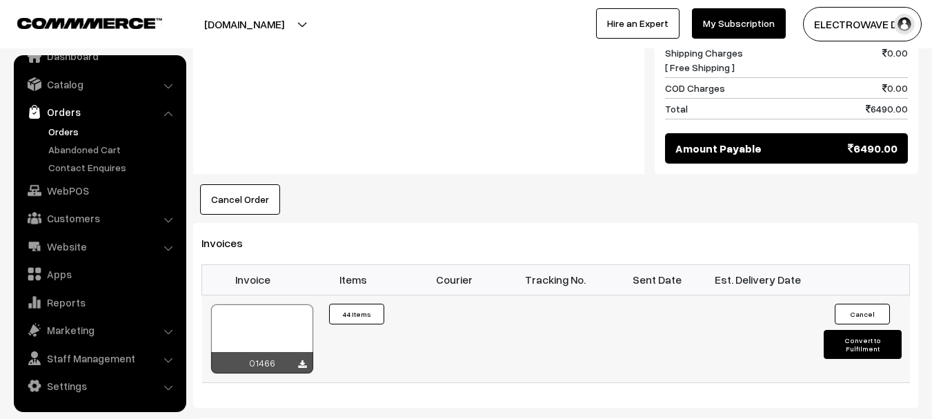
click at [286, 304] on div at bounding box center [262, 338] width 102 height 69
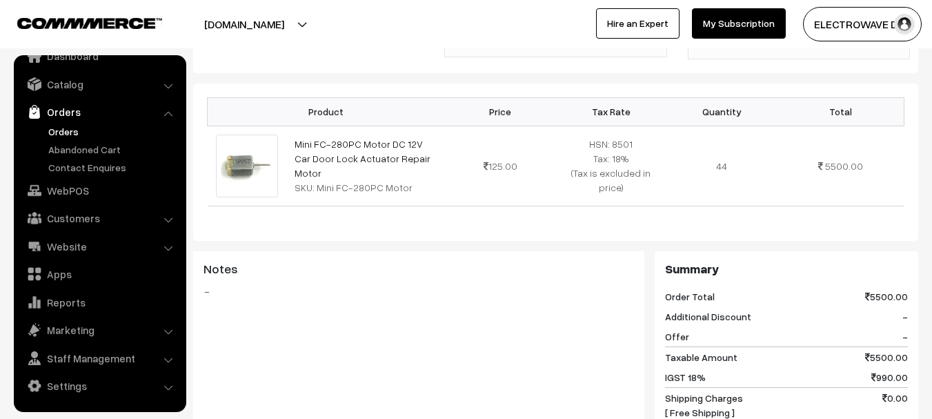
scroll to position [136, 0]
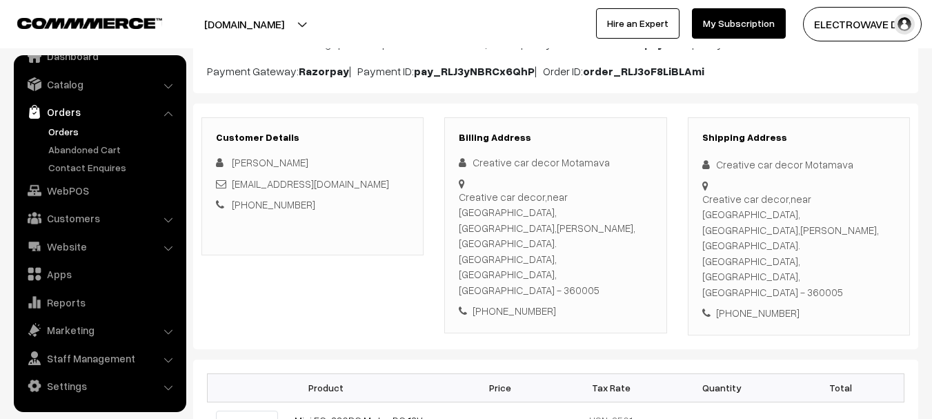
click at [817, 229] on div "Creative car decor,near matuki restaurant, Kalavad road,mota mava, Rajkot. Rajk…" at bounding box center [798, 245] width 193 height 109
copy div "360005"
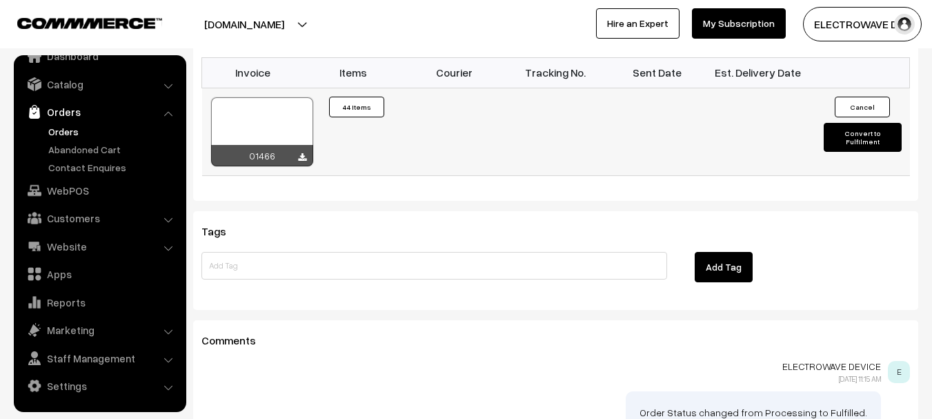
click at [875, 123] on button "Convert to Fulfilment" at bounding box center [863, 137] width 78 height 29
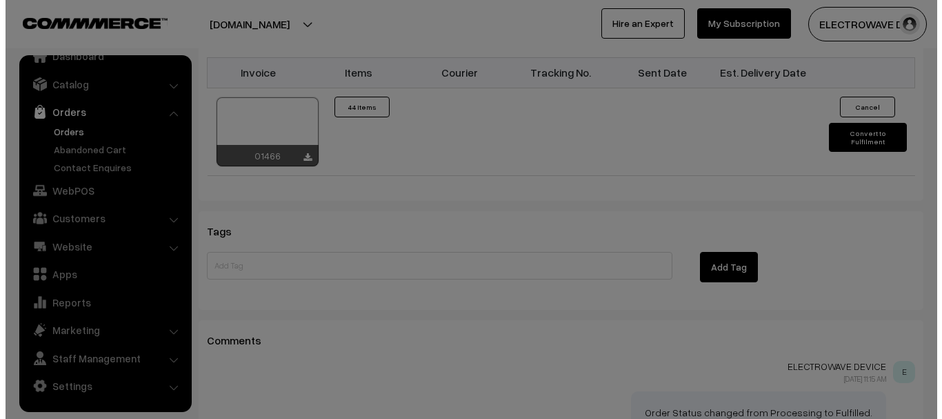
scroll to position [965, 0]
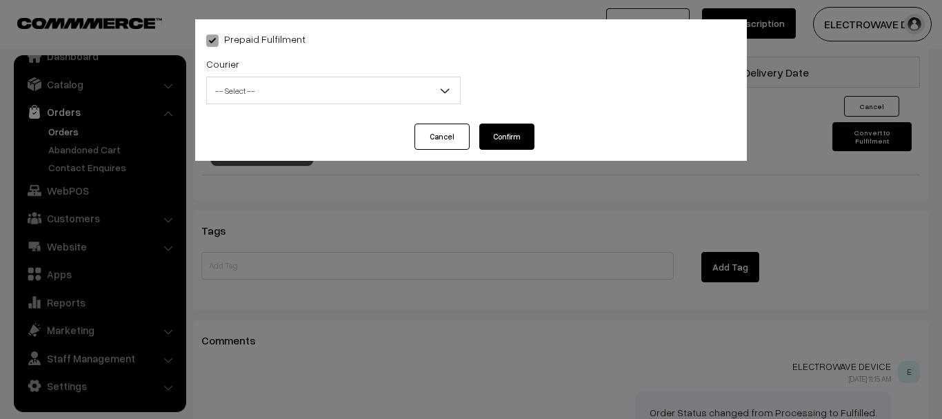
click at [256, 84] on span "-- Select --" at bounding box center [333, 91] width 253 height 24
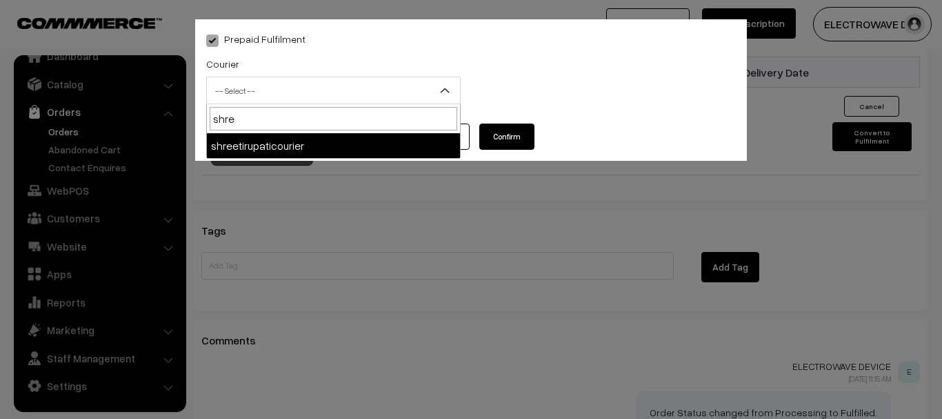
type input "shree"
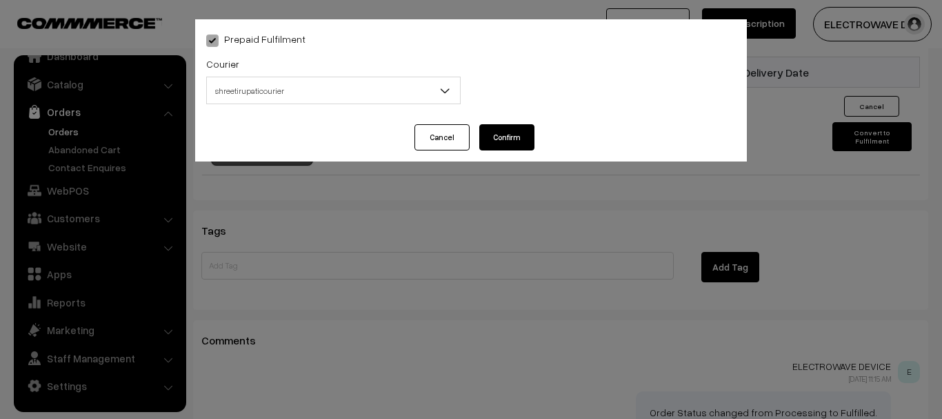
select select "8"
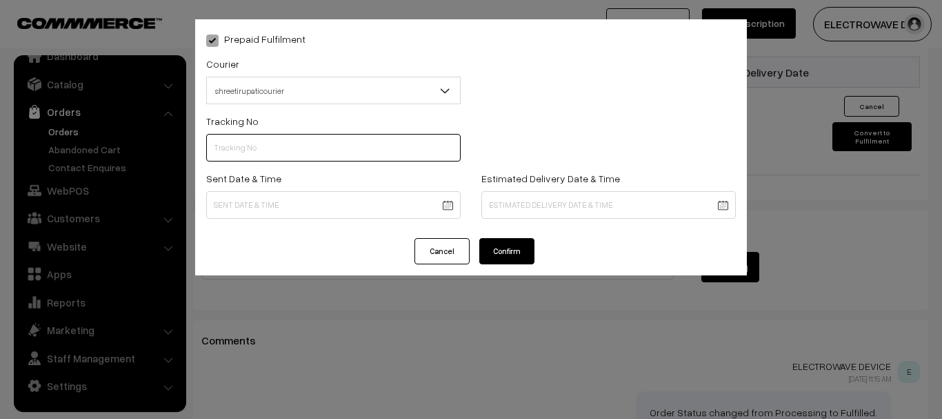
click at [281, 146] on input "text" at bounding box center [333, 148] width 255 height 28
type input "374800045817"
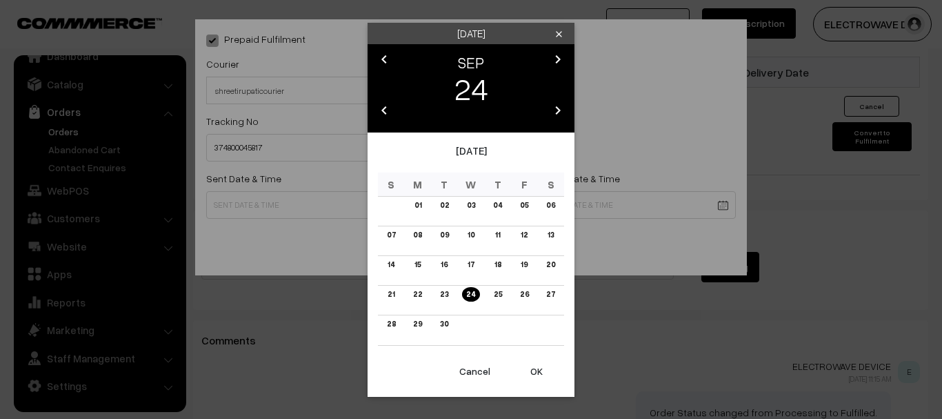
click at [539, 367] on button "OK" at bounding box center [536, 371] width 55 height 30
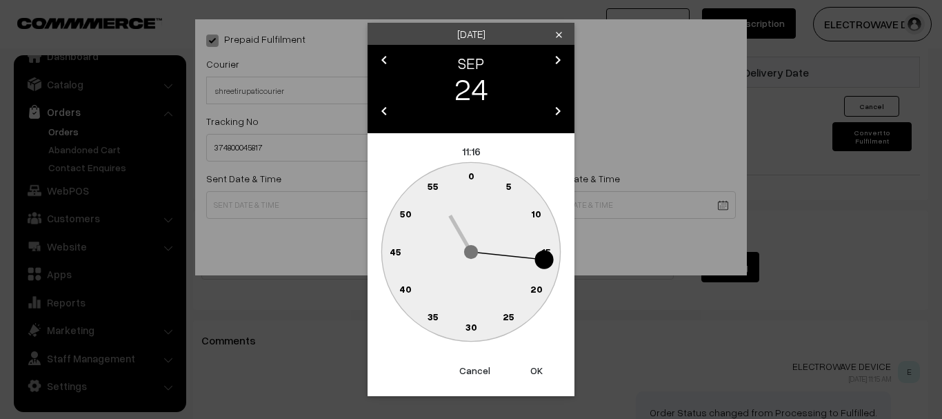
click at [539, 367] on button "OK" at bounding box center [536, 370] width 55 height 30
type input "24-09-2025 11:16"
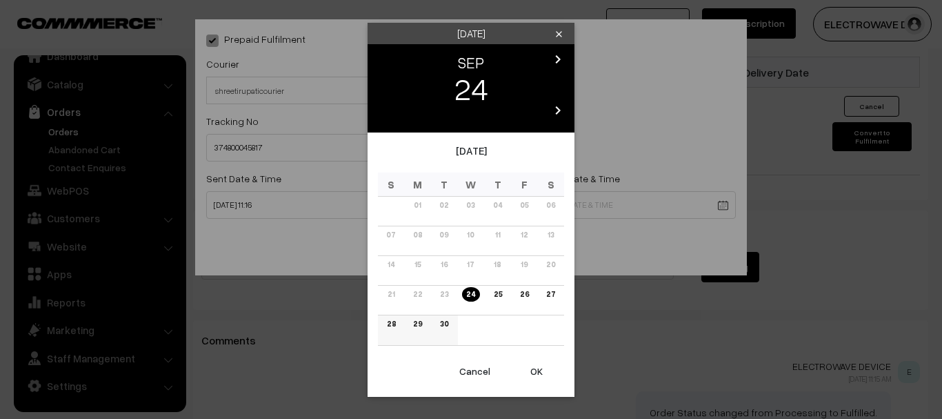
click at [410, 324] on link "29" at bounding box center [417, 324] width 17 height 14
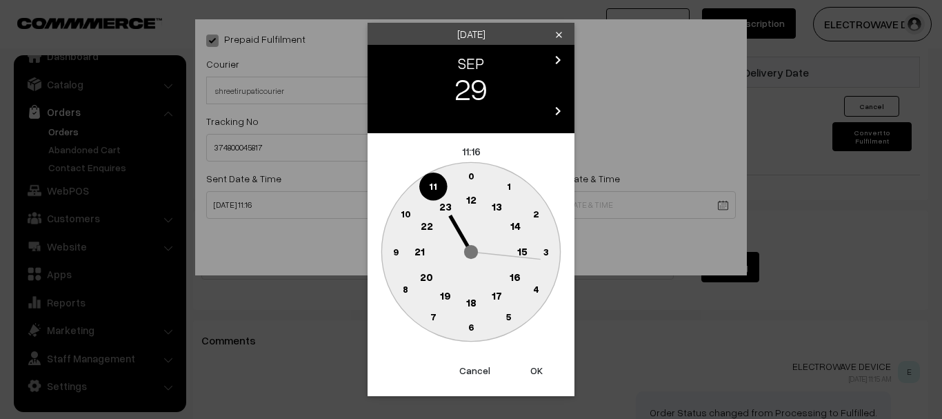
click at [523, 371] on button "OK" at bounding box center [536, 370] width 55 height 30
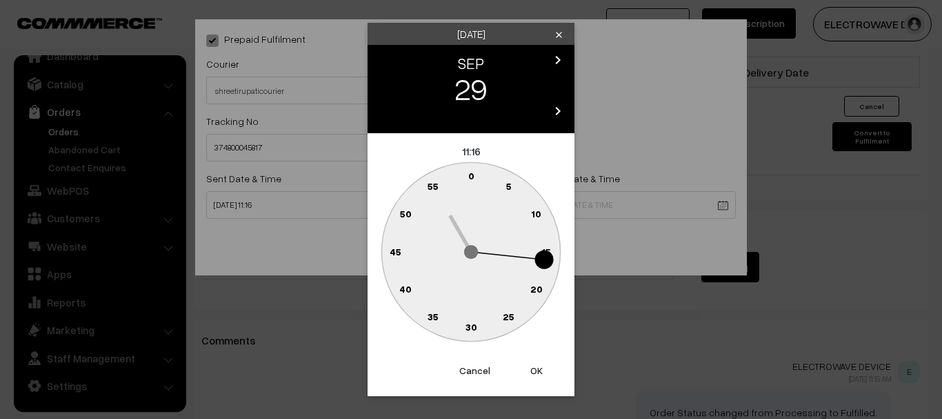
drag, startPoint x: 523, startPoint y: 371, endPoint x: 497, endPoint y: 293, distance: 82.0
click at [524, 370] on button "OK" at bounding box center [536, 370] width 55 height 30
type input "29-09-2025 11:16"
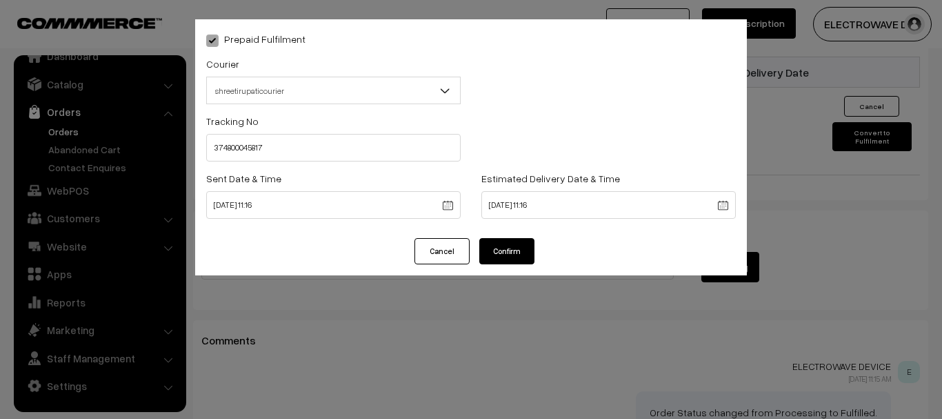
click at [509, 252] on button "Confirm" at bounding box center [506, 251] width 55 height 26
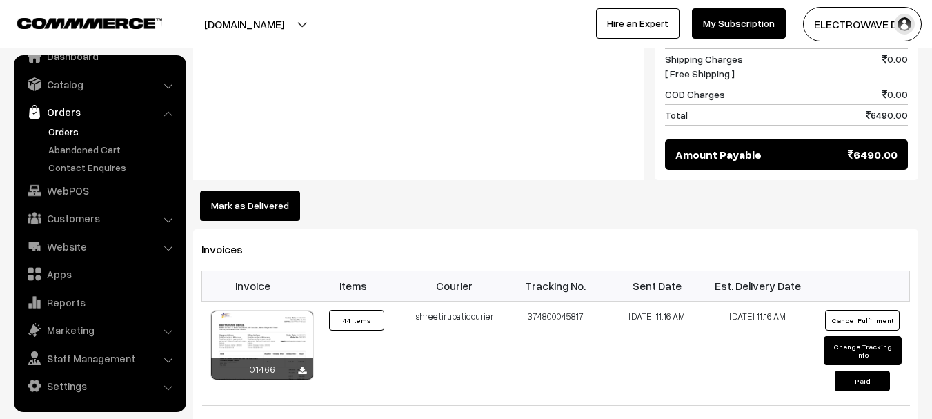
scroll to position [748, 0]
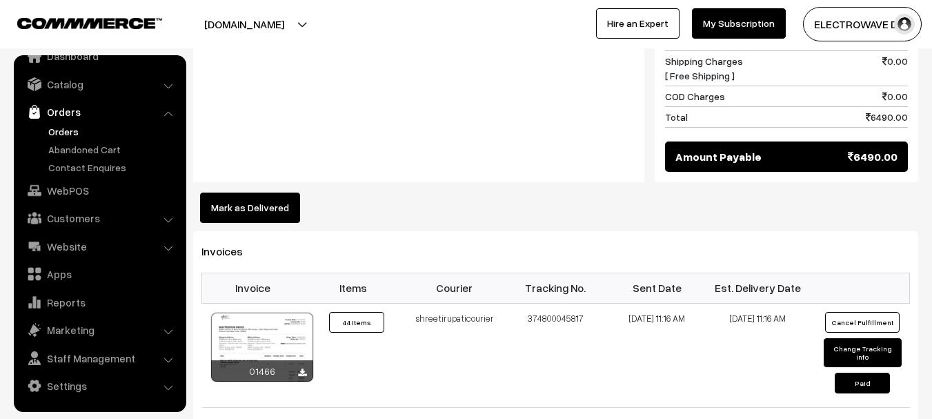
click at [57, 130] on link "Orders" at bounding box center [113, 131] width 137 height 14
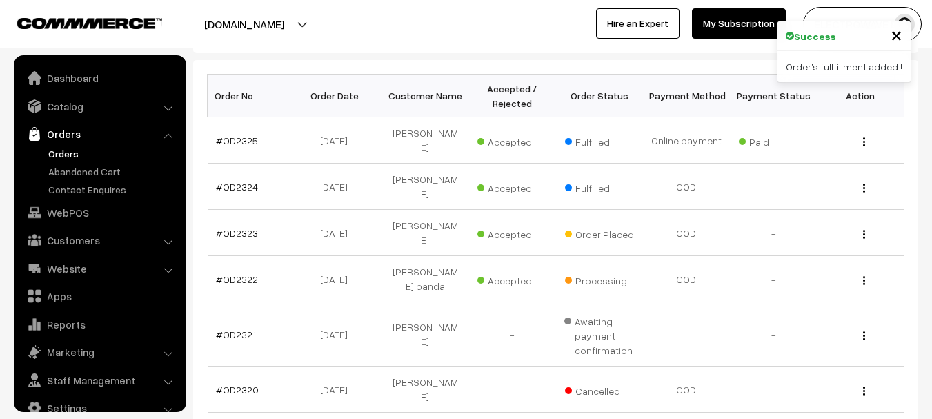
scroll to position [22, 0]
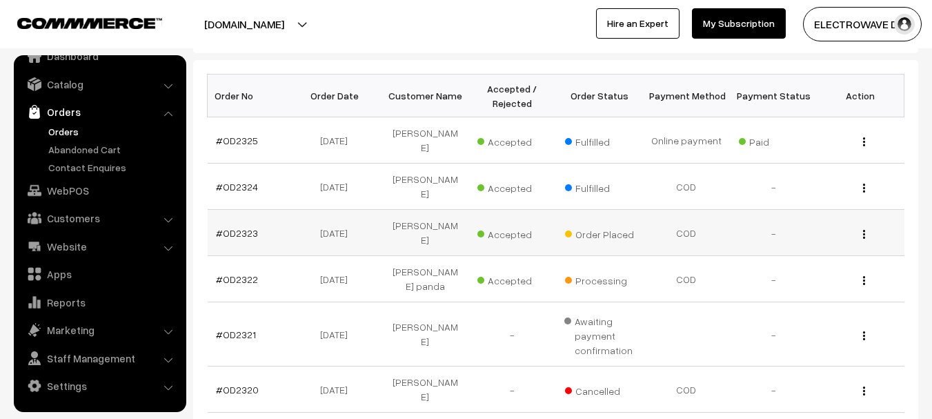
click at [250, 228] on td "#OD2323" at bounding box center [251, 233] width 87 height 46
click at [249, 227] on link "#OD2323" at bounding box center [237, 233] width 42 height 12
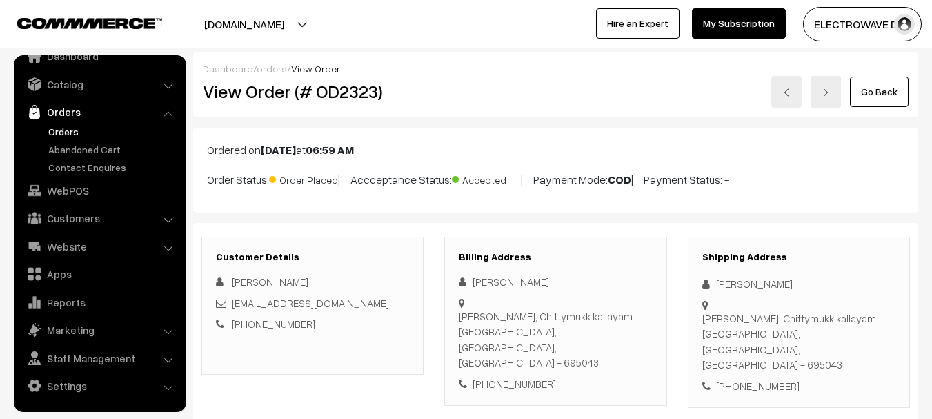
click at [337, 106] on div "View Order (# OD2323)" at bounding box center [313, 92] width 242 height 32
copy div "View Order (# OD2323)"
click at [353, 99] on h2 "View Order (# OD2323)" at bounding box center [313, 91] width 221 height 21
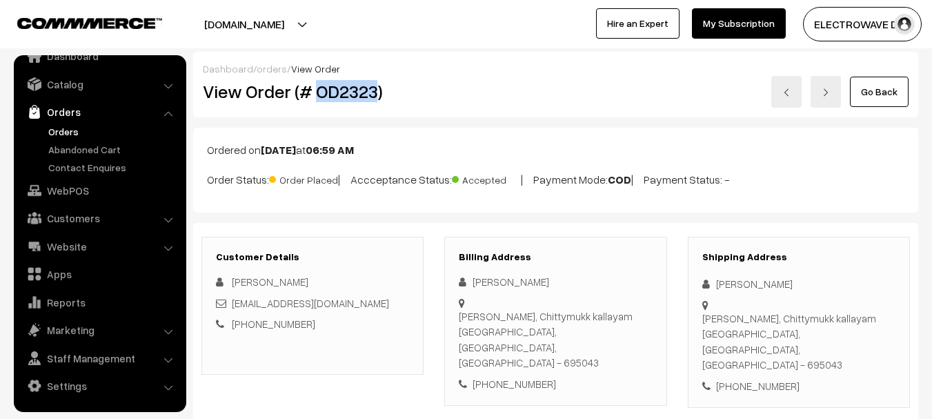
click at [355, 98] on h2 "View Order (# OD2323)" at bounding box center [313, 91] width 221 height 21
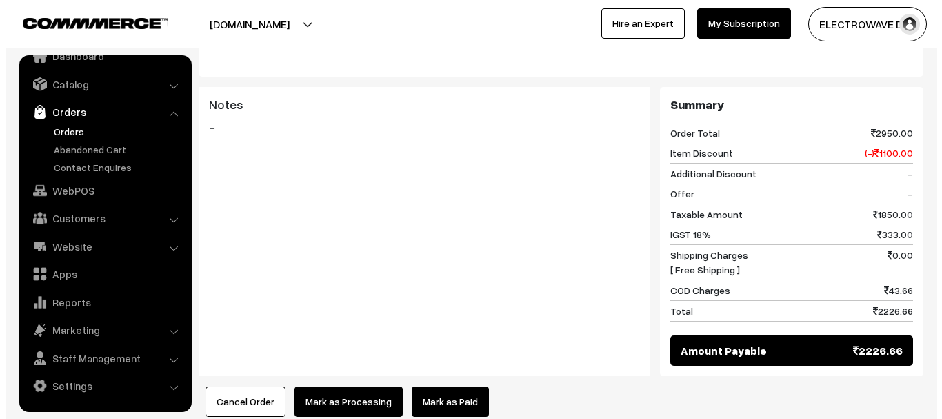
scroll to position [715, 0]
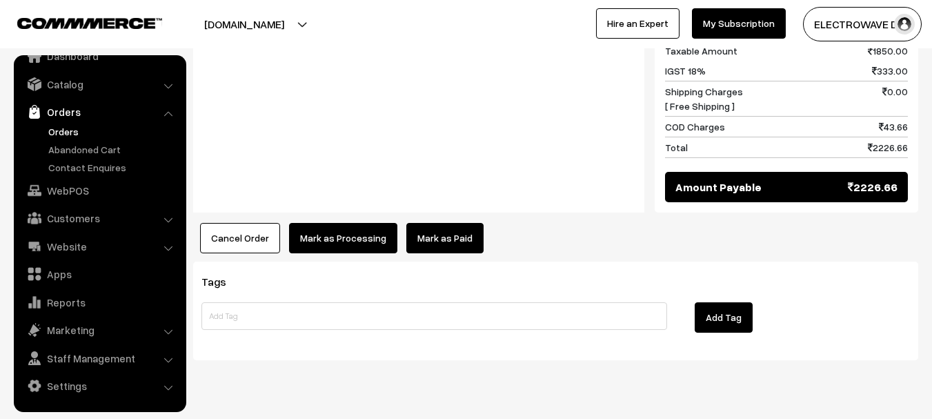
click at [360, 223] on button "Mark as Processing" at bounding box center [343, 238] width 108 height 30
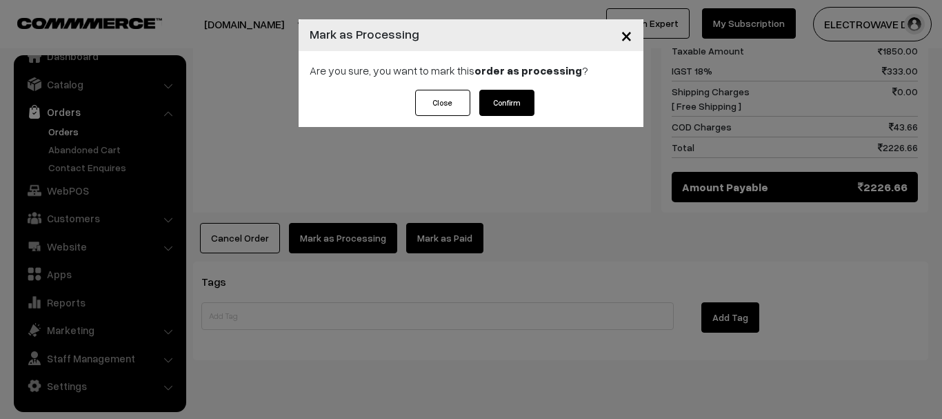
click at [510, 112] on button "Confirm" at bounding box center [506, 103] width 55 height 26
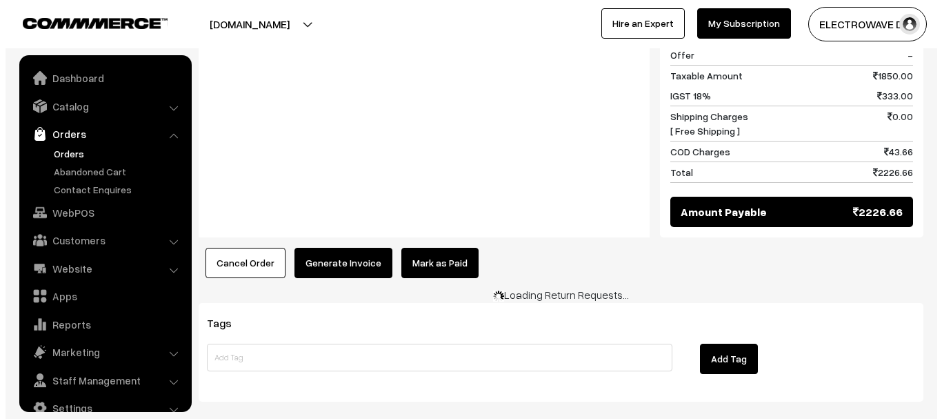
scroll to position [22, 0]
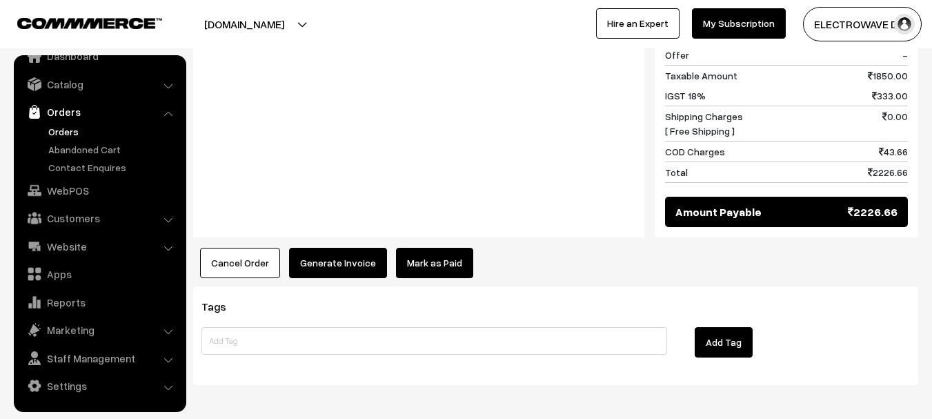
click at [355, 248] on button "Generate Invoice" at bounding box center [338, 263] width 98 height 30
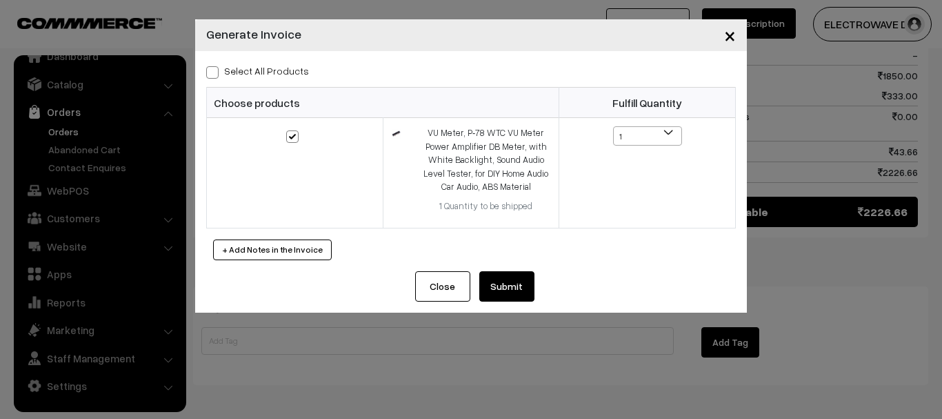
click at [513, 293] on button "Submit" at bounding box center [506, 286] width 55 height 30
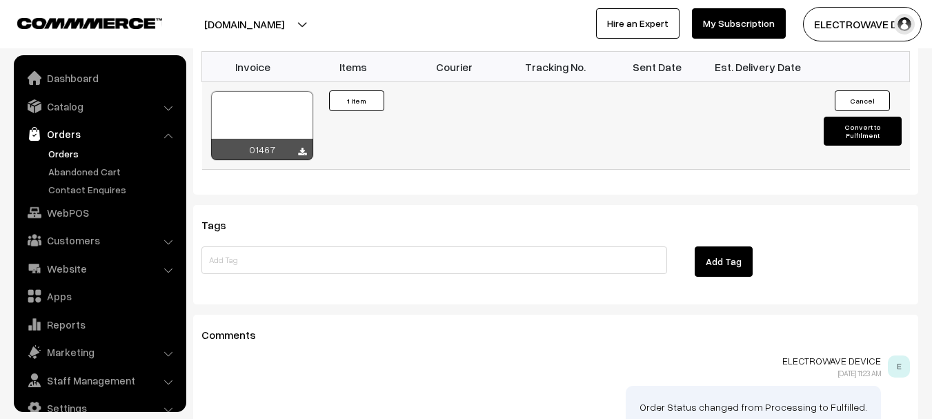
scroll to position [22, 0]
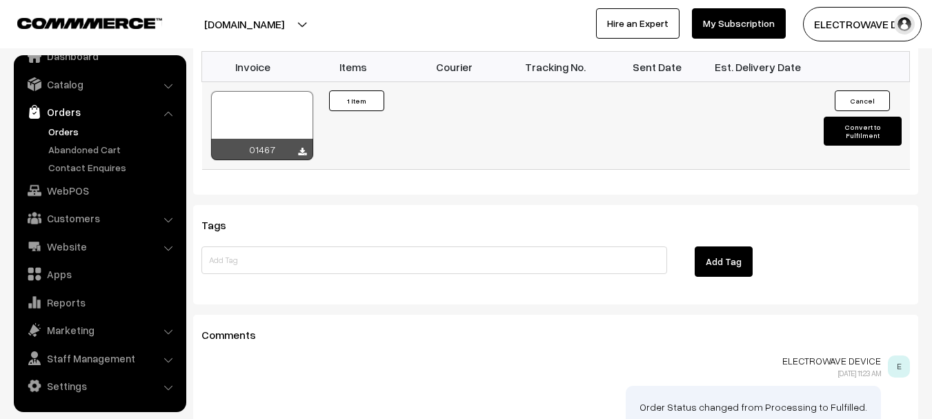
click at [255, 91] on div at bounding box center [262, 125] width 102 height 69
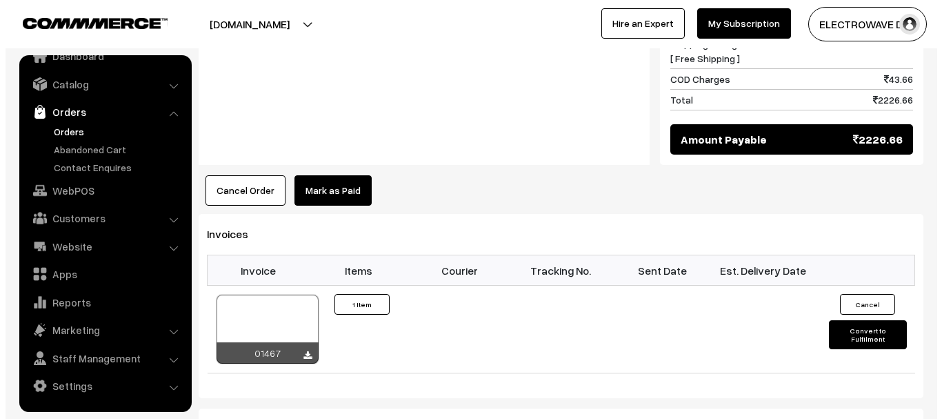
scroll to position [759, 0]
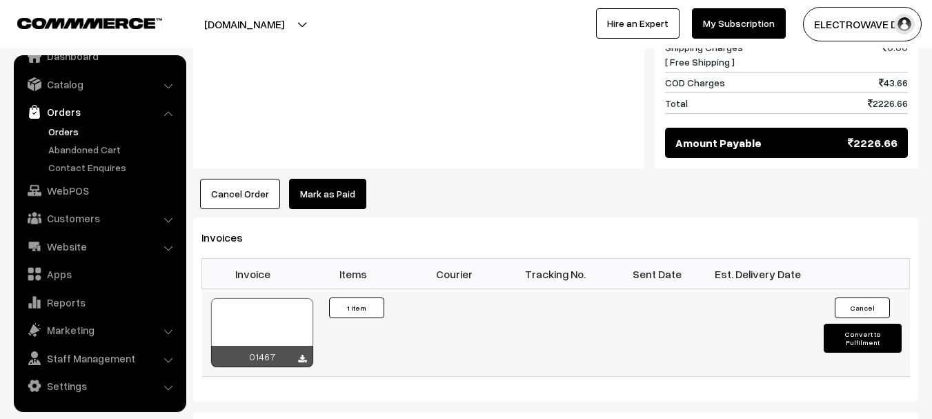
click at [839, 324] on button "Convert to Fulfilment" at bounding box center [863, 338] width 78 height 29
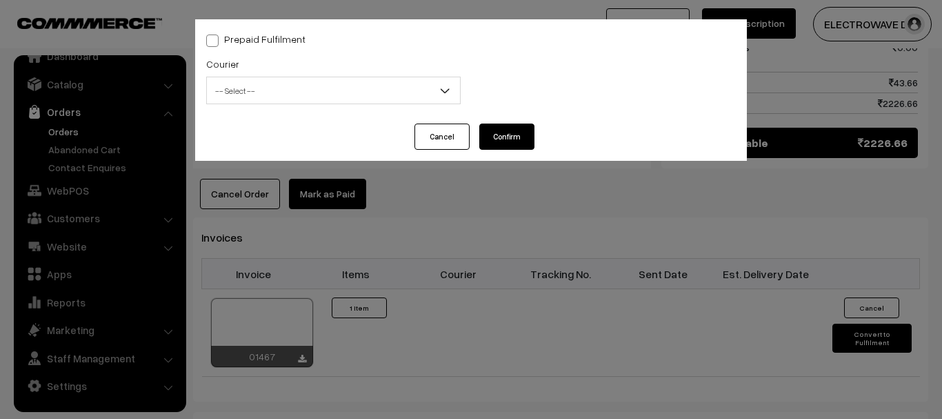
click at [350, 105] on div "Courier -- Select -- BlueDart Xpressbees Delhivery Speed Post Dunzo DTDC shreet…" at bounding box center [333, 83] width 275 height 57
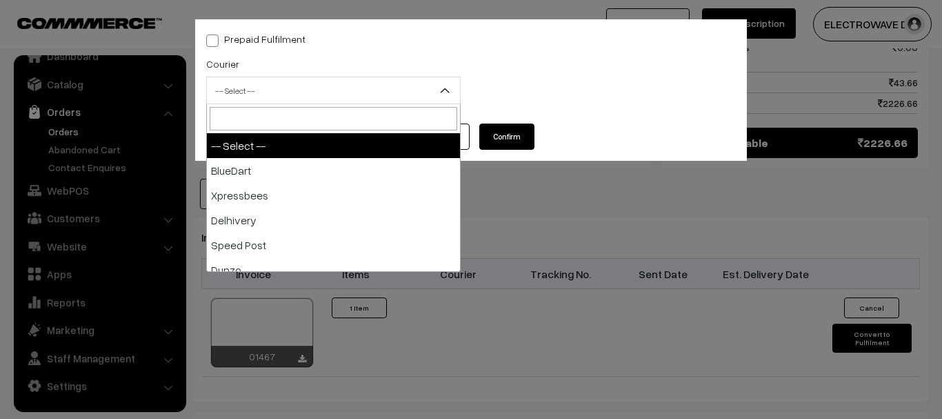
click at [330, 92] on span "-- Select --" at bounding box center [333, 91] width 253 height 24
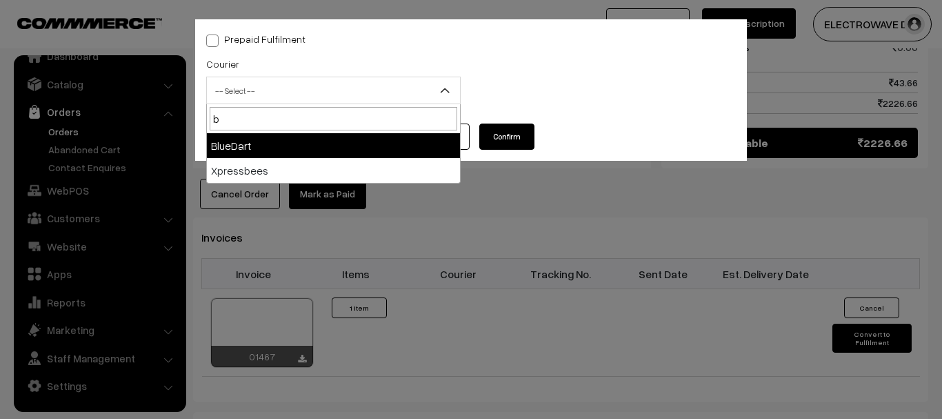
type input "b"
select select "2"
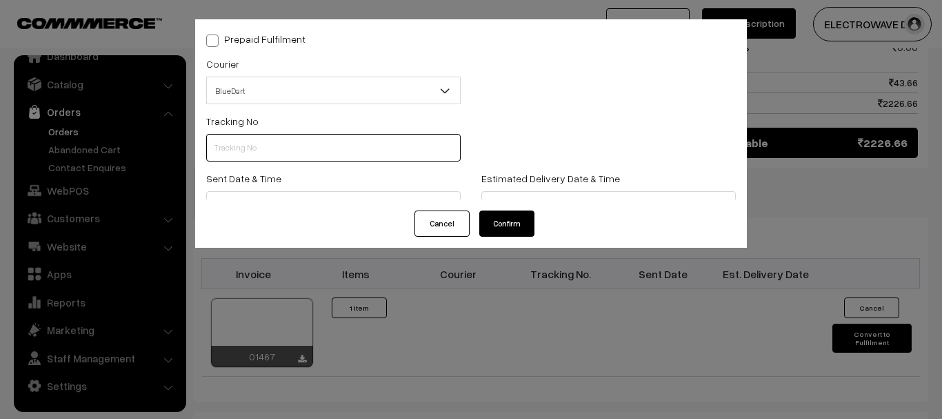
drag, startPoint x: 311, startPoint y: 146, endPoint x: 319, endPoint y: 148, distance: 8.5
click at [311, 146] on input "text" at bounding box center [333, 148] width 255 height 28
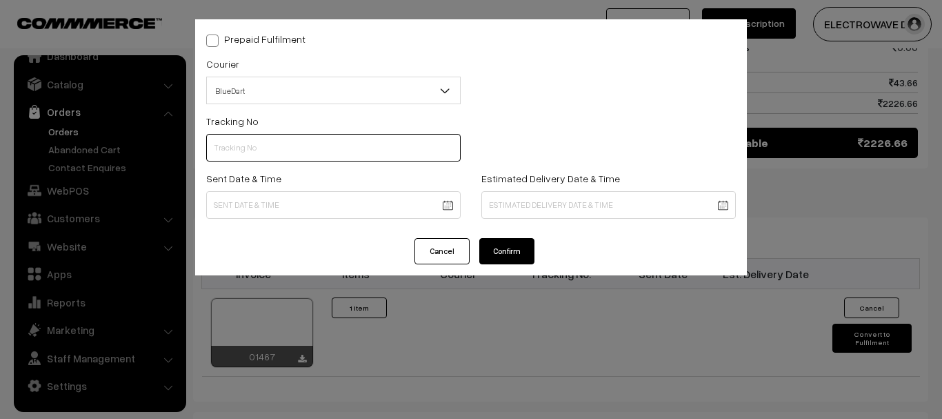
paste input "78021061414"
type input "78021061414"
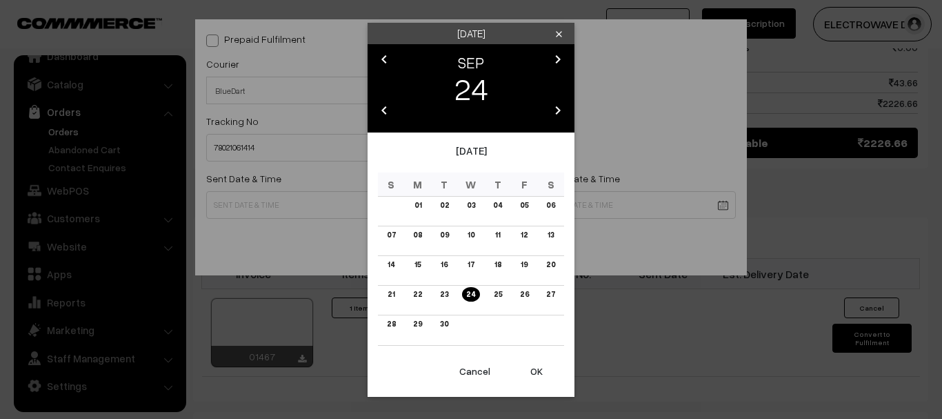
click at [525, 364] on button "OK" at bounding box center [536, 371] width 55 height 30
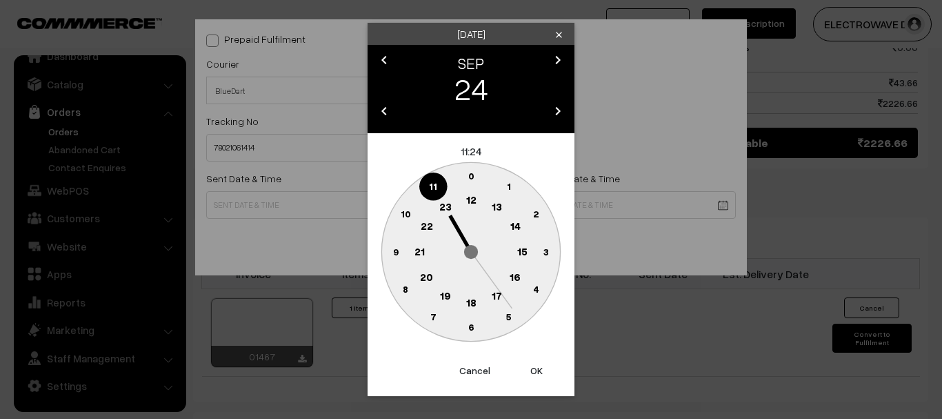
click at [525, 364] on button "OK" at bounding box center [536, 370] width 55 height 30
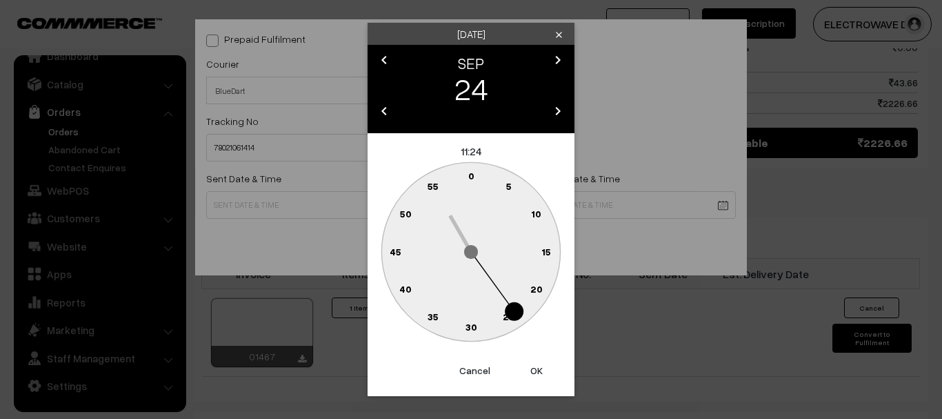
click at [525, 364] on button "OK" at bounding box center [536, 370] width 55 height 30
type input "24-09-2025 11:24"
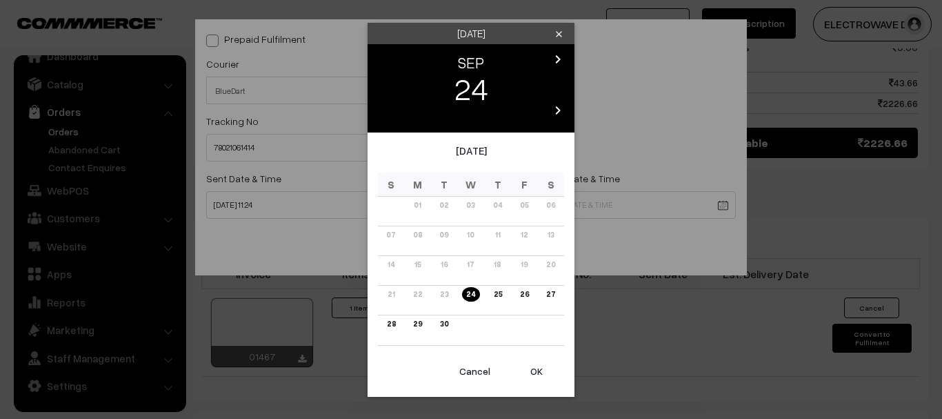
drag, startPoint x: 417, startPoint y: 328, endPoint x: 498, endPoint y: 372, distance: 91.7
click at [417, 330] on link "29" at bounding box center [417, 324] width 17 height 14
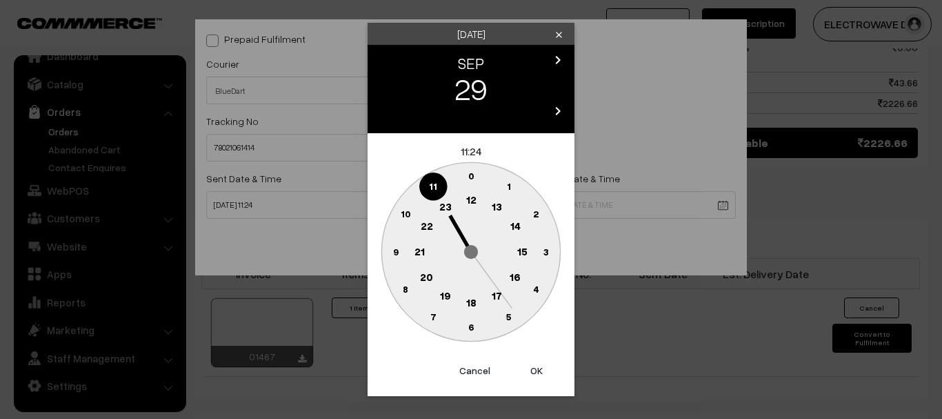
click at [522, 366] on button "OK" at bounding box center [536, 370] width 55 height 30
type input "29-09-2025 11:24"
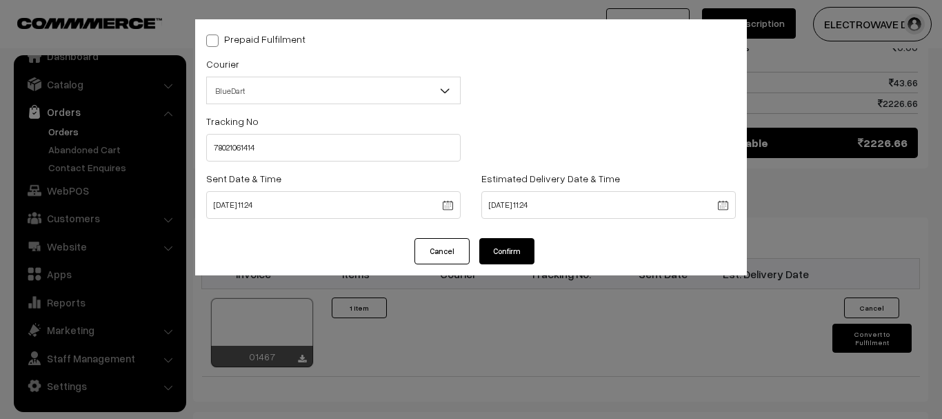
click at [514, 250] on button "Confirm" at bounding box center [506, 251] width 55 height 26
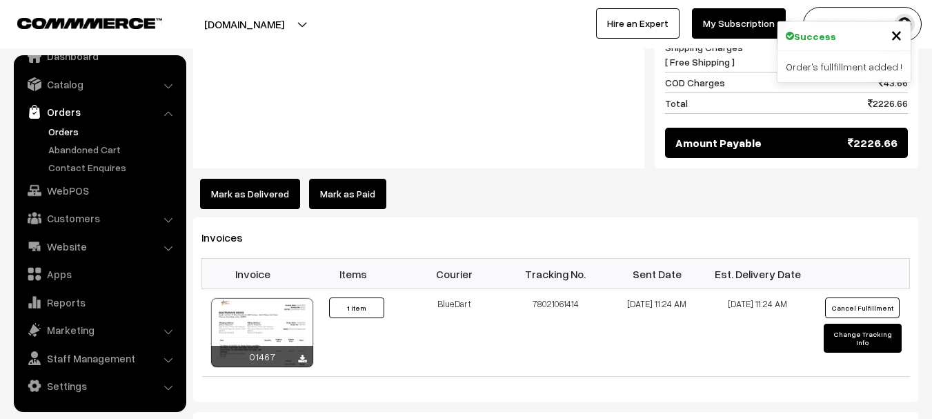
scroll to position [759, 0]
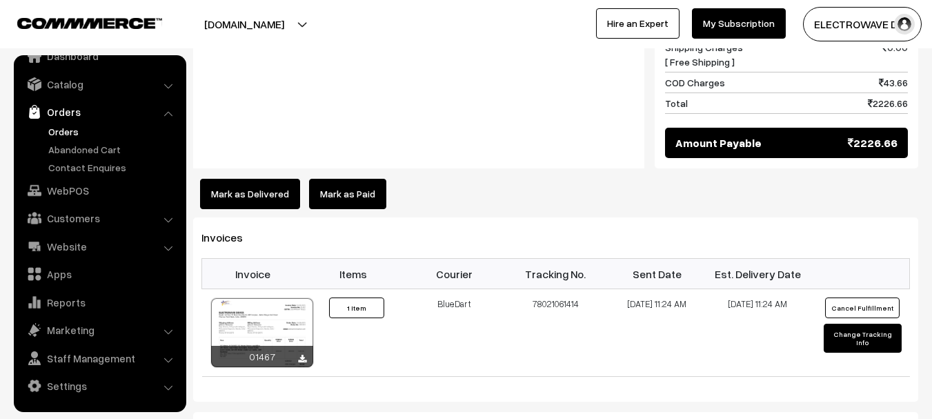
click at [65, 135] on link "Orders" at bounding box center [113, 131] width 137 height 14
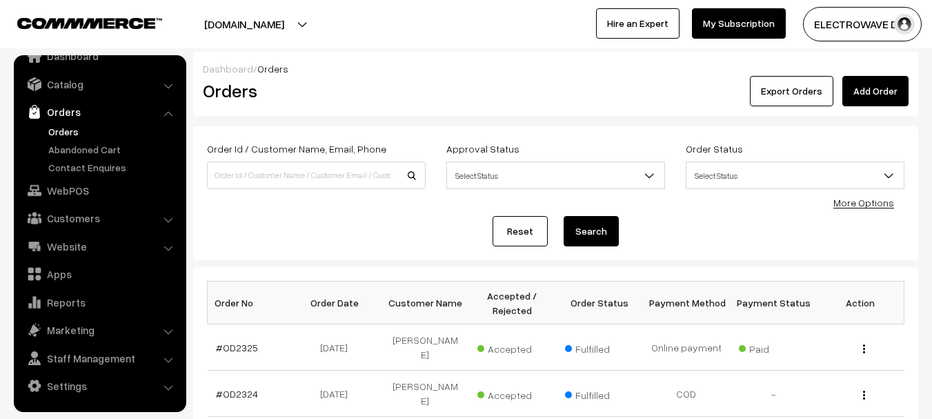
click at [290, 24] on button "[DOMAIN_NAME]" at bounding box center [244, 24] width 177 height 34
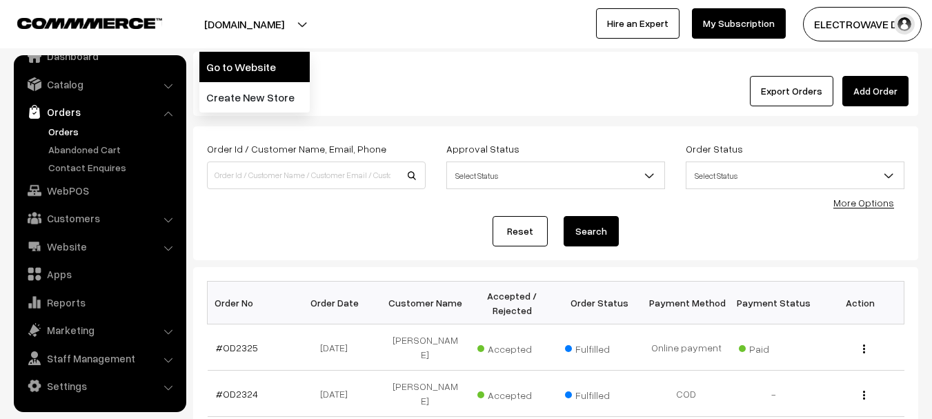
click at [264, 59] on link "Go to Website" at bounding box center [254, 67] width 110 height 30
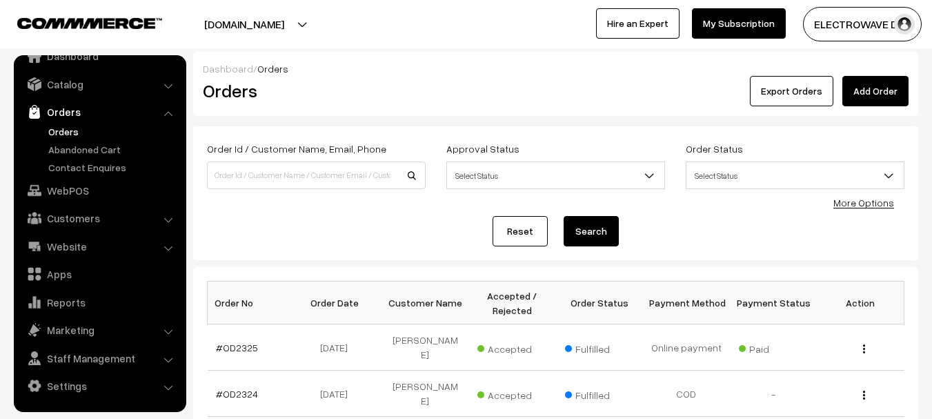
click at [61, 137] on link "Orders" at bounding box center [113, 131] width 137 height 14
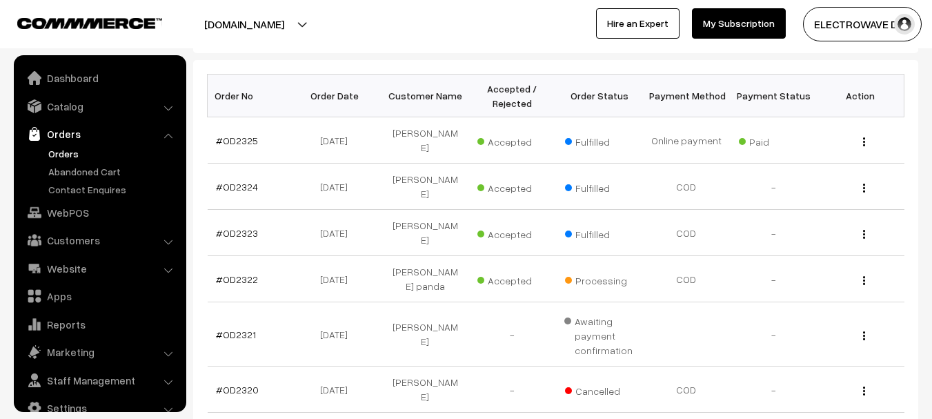
scroll to position [22, 0]
